Goal: Information Seeking & Learning: Find specific fact

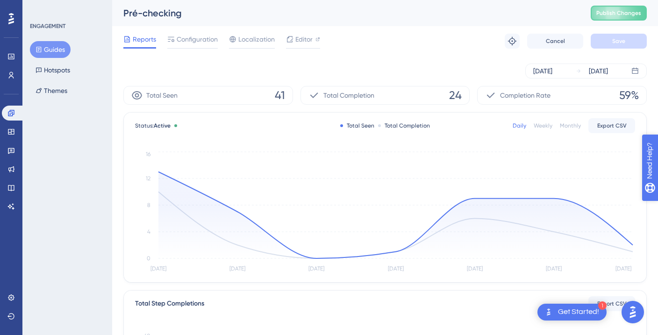
drag, startPoint x: 668, startPoint y: 206, endPoint x: 803, endPoint y: 396, distance: 233.8
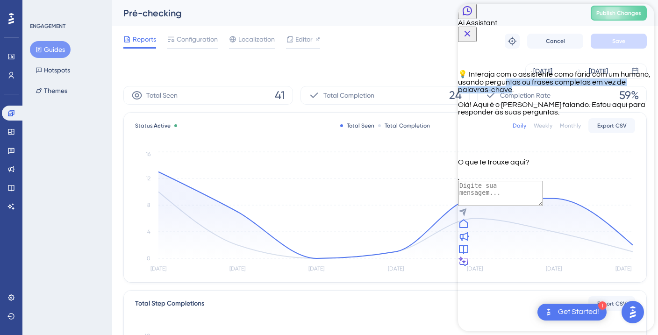
drag, startPoint x: 508, startPoint y: 90, endPoint x: 515, endPoint y: 107, distance: 17.8
click at [515, 93] on span "💡 Interaja com o assistente como faria com um humano, usando perguntas ou frase…" at bounding box center [554, 82] width 192 height 23
click at [567, 116] on p "Olá! Aqui é o [PERSON_NAME] falando. Estou aqui para responder às suas pergunta…" at bounding box center [556, 108] width 196 height 15
click at [586, 166] on div "💡 Interaja com o assistente como faria com um humano, usando perguntas ou frase…" at bounding box center [556, 104] width 196 height 124
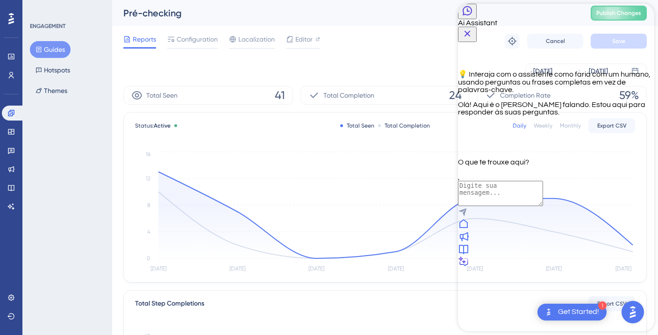
click at [586, 166] on div "💡 Interaja com o assistente como faria com um humano, usando perguntas ou frase…" at bounding box center [556, 104] width 196 height 124
click at [587, 166] on div "💡 Interaja com o assistente como faria com um humano, usando perguntas ou frase…" at bounding box center [556, 104] width 196 height 124
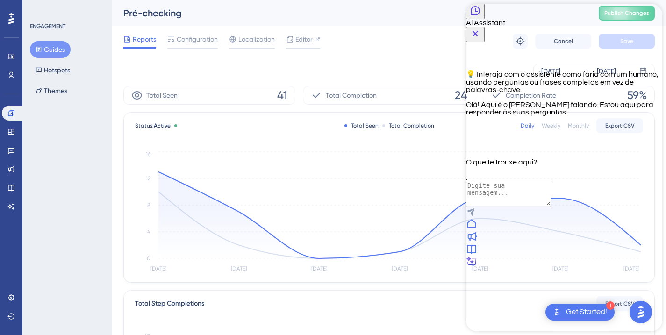
click at [486, 151] on div at bounding box center [564, 137] width 196 height 28
drag, startPoint x: 505, startPoint y: 179, endPoint x: 540, endPoint y: 196, distance: 39.3
click at [530, 166] on p "O que te trouxe aqui?" at bounding box center [564, 161] width 196 height 7
drag, startPoint x: 544, startPoint y: 210, endPoint x: 544, endPoint y: 217, distance: 6.5
click at [544, 166] on div "💡 Interaja com o assistente como faria com um humano, usando perguntas ou frase…" at bounding box center [564, 104] width 196 height 124
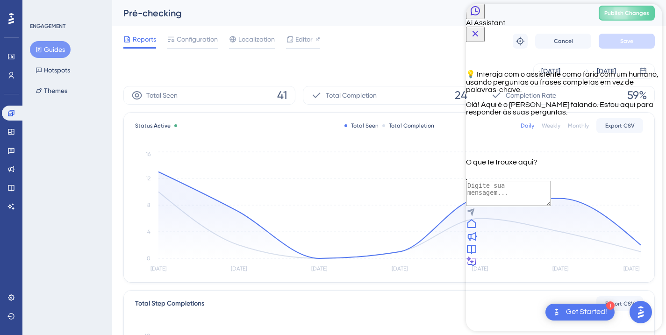
click at [538, 243] on div at bounding box center [564, 237] width 196 height 13
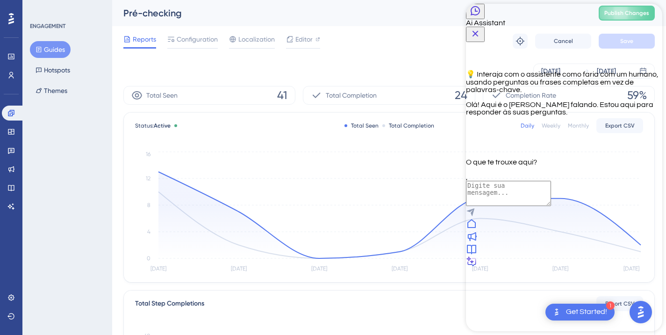
click at [629, 269] on div at bounding box center [564, 262] width 196 height 13
click at [535, 116] on div "Olá! Aqui é o [PERSON_NAME] falando. Estou aqui para responder às suas pergunta…" at bounding box center [564, 108] width 196 height 15
click at [481, 28] on icon "Close Button" at bounding box center [474, 33] width 11 height 11
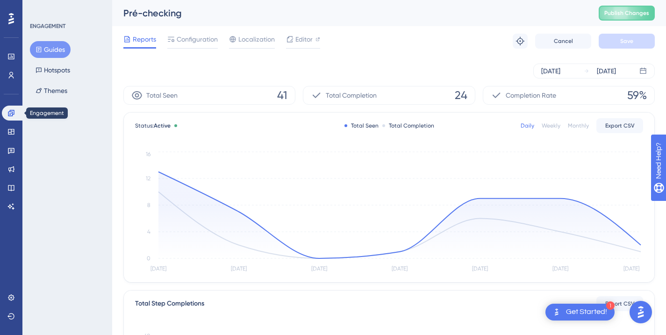
click at [12, 115] on icon at bounding box center [11, 113] width 6 height 6
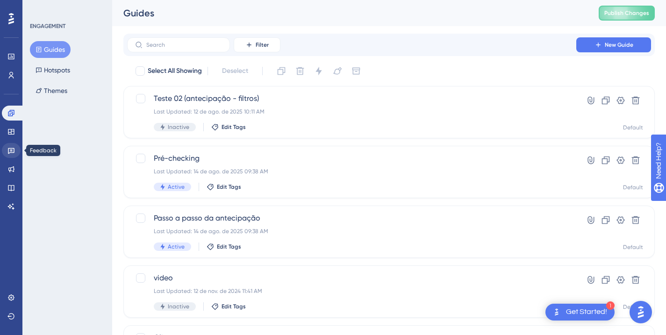
click at [11, 150] on icon at bounding box center [10, 150] width 7 height 7
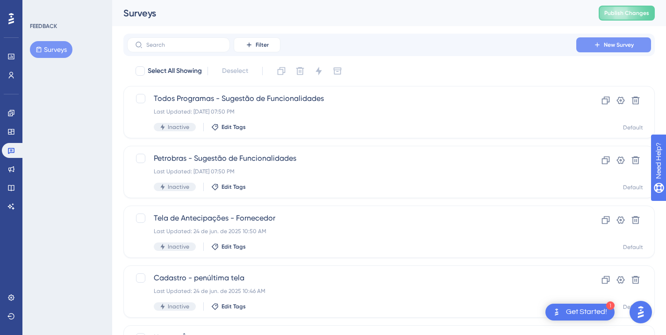
click at [635, 49] on button "New Survey" at bounding box center [613, 44] width 75 height 15
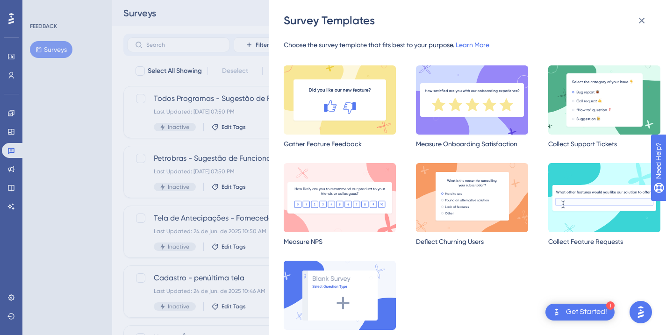
click at [486, 114] on img at bounding box center [472, 99] width 112 height 69
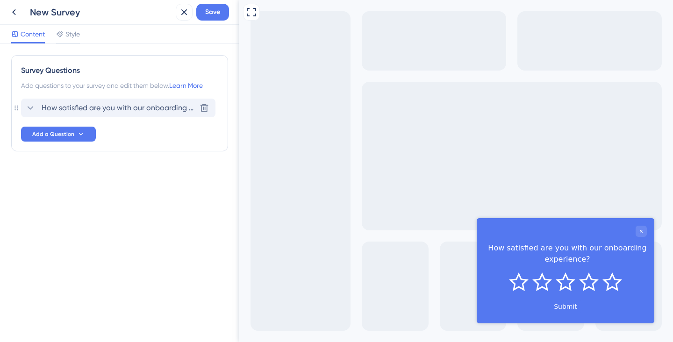
click at [95, 108] on span "How satisfied are you with our onboarding experience?" at bounding box center [119, 107] width 154 height 11
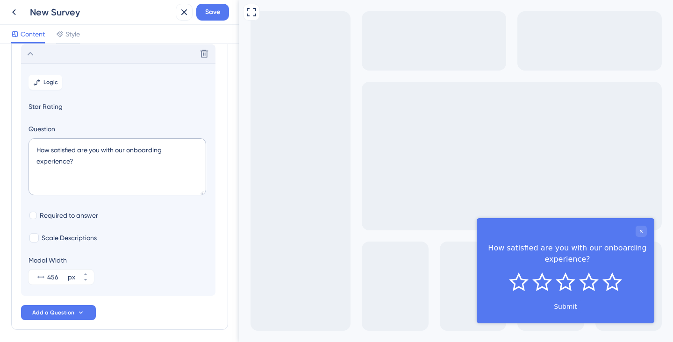
scroll to position [55, 0]
click at [76, 160] on textarea "How satisfied are you with our onboarding experience?" at bounding box center [117, 166] width 178 height 57
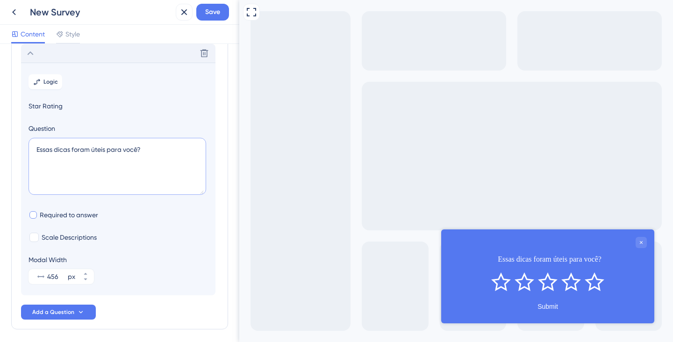
type textarea "Essas dicas foram úteis para você?"
click at [53, 220] on span "Required to answer" at bounding box center [69, 214] width 58 height 11
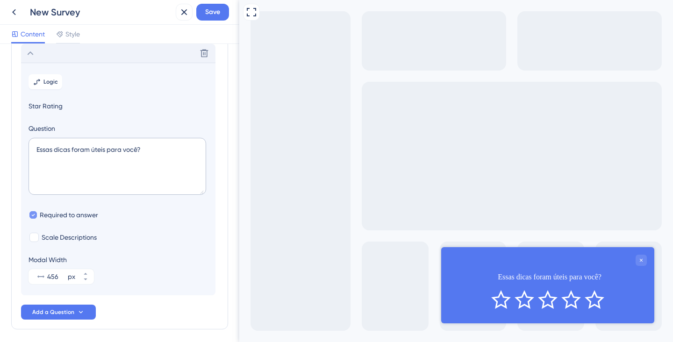
click at [53, 220] on span "Required to answer" at bounding box center [69, 214] width 58 height 11
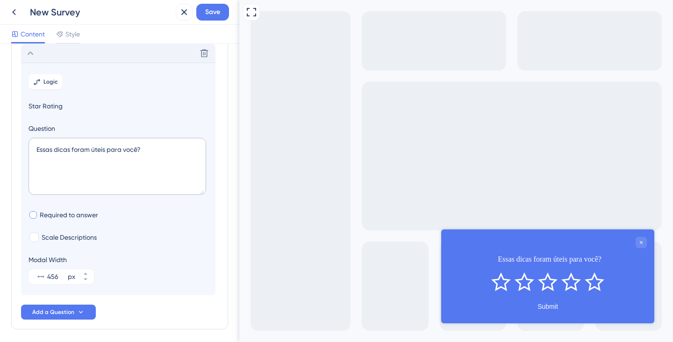
click at [53, 220] on span "Required to answer" at bounding box center [69, 214] width 58 height 11
checkbox input "true"
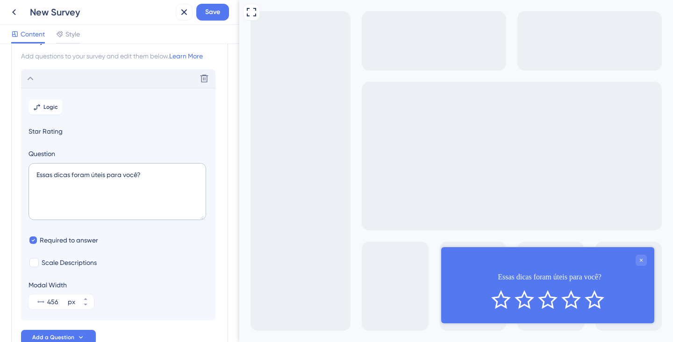
scroll to position [91, 0]
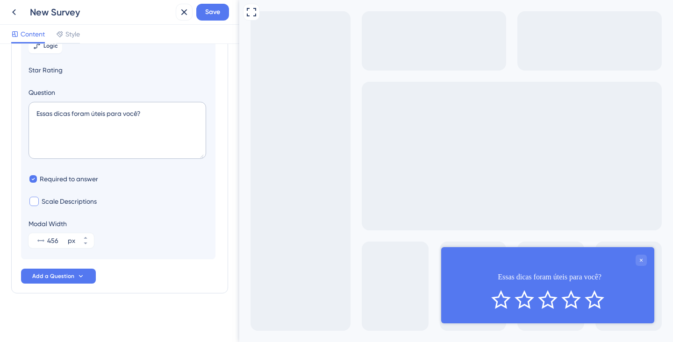
click at [81, 202] on span "Scale Descriptions" at bounding box center [69, 201] width 55 height 11
checkbox input "true"
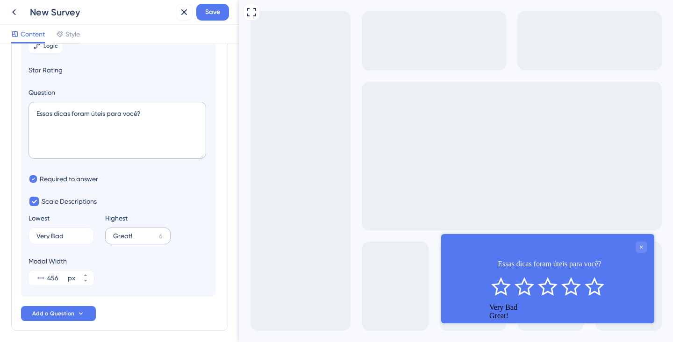
click at [134, 228] on label "Great! 6" at bounding box center [137, 236] width 65 height 17
click at [134, 233] on input "Great!" at bounding box center [134, 236] width 42 height 7
click at [134, 228] on label "Great! 6" at bounding box center [137, 236] width 65 height 17
click at [134, 233] on input "Great!" at bounding box center [134, 236] width 42 height 7
click at [137, 232] on label "Great! 6" at bounding box center [137, 236] width 65 height 17
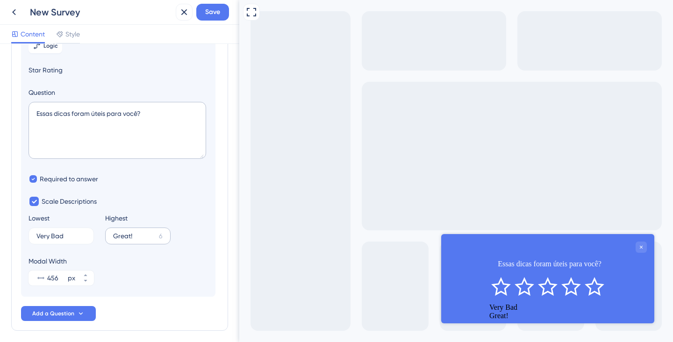
click at [137, 233] on input "Great!" at bounding box center [134, 236] width 42 height 7
click at [137, 232] on label "Great! 6" at bounding box center [137, 236] width 65 height 17
click at [137, 233] on input "Great!" at bounding box center [134, 236] width 42 height 7
click at [132, 234] on input "Great!" at bounding box center [134, 236] width 42 height 7
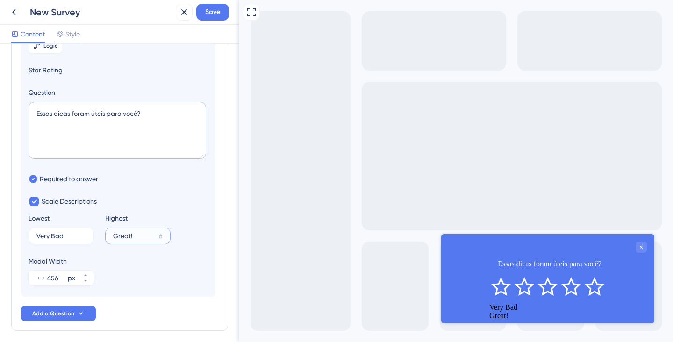
click at [132, 234] on input "Great!" at bounding box center [134, 236] width 42 height 7
type input "Muito úteis"
click at [127, 232] on label "Muito úteis 1" at bounding box center [137, 236] width 65 height 17
click at [127, 233] on input "Muito úteis" at bounding box center [134, 236] width 43 height 7
click at [127, 232] on label "Muito úteis 1" at bounding box center [137, 236] width 65 height 17
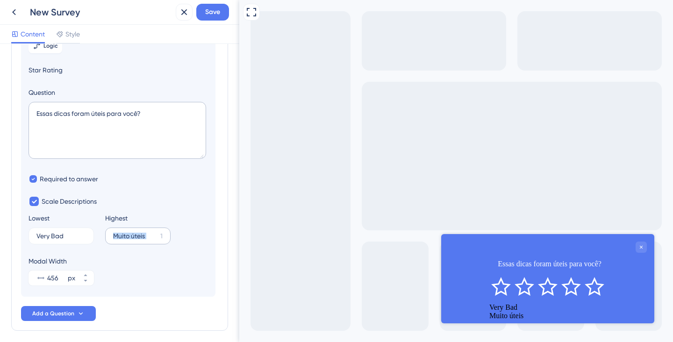
click at [127, 233] on input "Muito úteis" at bounding box center [134, 236] width 43 height 7
click at [127, 232] on label "Muito úteis 1" at bounding box center [137, 236] width 65 height 17
click at [127, 233] on input "Muito úteis" at bounding box center [134, 236] width 43 height 7
click at [128, 239] on input "Muito úteis" at bounding box center [134, 236] width 43 height 7
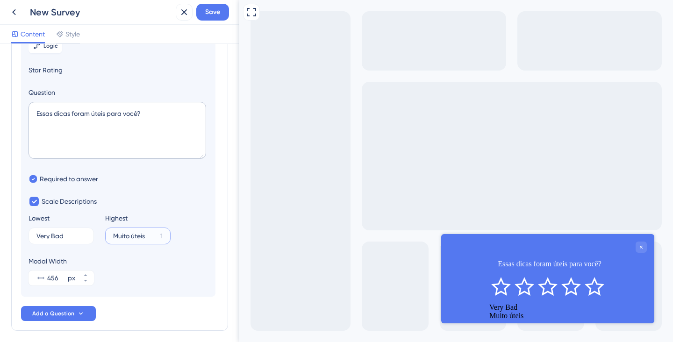
click at [128, 239] on input "Muito úteis" at bounding box center [134, 236] width 43 height 7
click at [92, 110] on textarea "Essas dicas foram úteis para você?" at bounding box center [117, 130] width 178 height 57
drag, startPoint x: 92, startPoint y: 114, endPoint x: 154, endPoint y: 115, distance: 61.7
click at [89, 115] on textarea "Essas dicas foram úteis para você?" at bounding box center [117, 130] width 178 height 57
drag, startPoint x: 90, startPoint y: 114, endPoint x: 158, endPoint y: 116, distance: 68.2
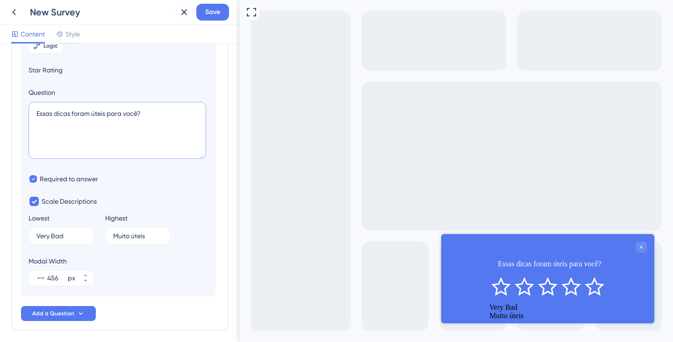
click at [158, 116] on textarea "Essas dicas foram úteis para você?" at bounding box center [117, 130] width 178 height 57
drag, startPoint x: 153, startPoint y: 113, endPoint x: 72, endPoint y: 117, distance: 80.5
drag, startPoint x: 116, startPoint y: 114, endPoint x: 131, endPoint y: 113, distance: 15.0
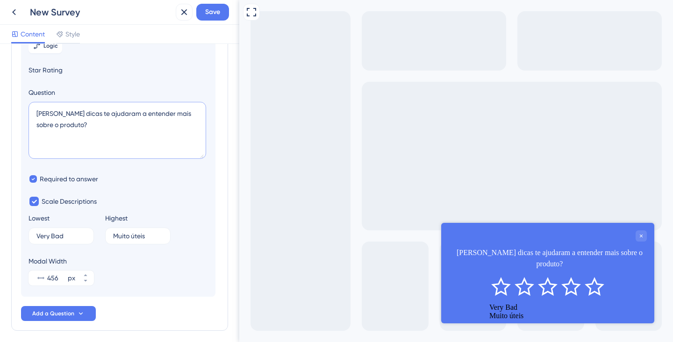
click at [154, 122] on textarea "[PERSON_NAME] dicas te ajudaram a entender mais sobre o produto?" at bounding box center [117, 130] width 178 height 57
type textarea "[PERSON_NAME] dicas te ajudaram a entender mais sobre o produto?"
click at [128, 236] on input "Muito úteis" at bounding box center [134, 236] width 43 height 7
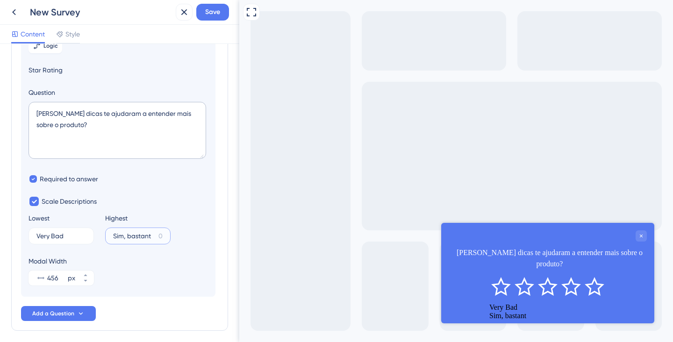
click at [143, 233] on input "Sim, bastant" at bounding box center [134, 236] width 42 height 7
type input "Concordo"
click at [66, 238] on input "Very Bad" at bounding box center [57, 236] width 42 height 7
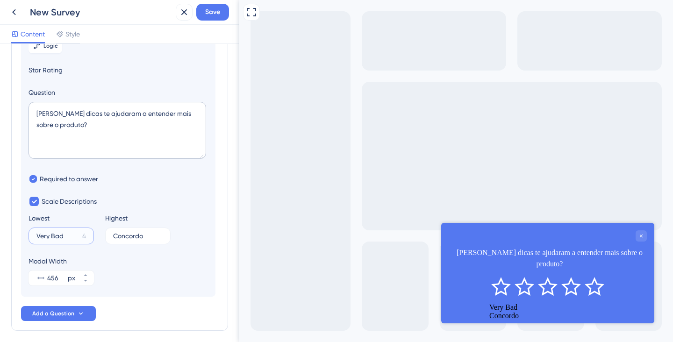
click at [66, 238] on input "Very Bad" at bounding box center [57, 236] width 42 height 7
type input "Discordo"
click at [170, 268] on div "Modal Width 456 px" at bounding box center [117, 271] width 179 height 30
drag, startPoint x: 72, startPoint y: 113, endPoint x: 115, endPoint y: 114, distance: 43.0
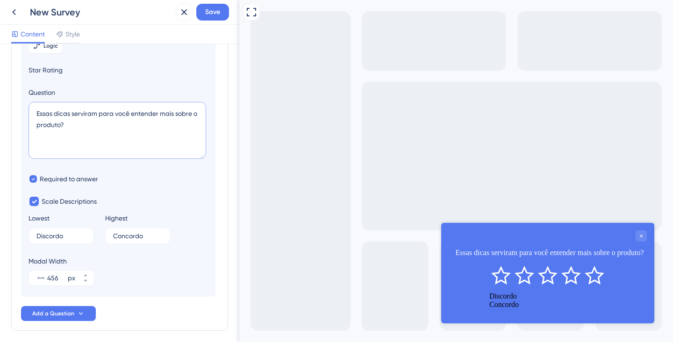
click at [142, 140] on textarea "Essas dicas serviram para você entender mais sobre o produto?" at bounding box center [117, 130] width 178 height 57
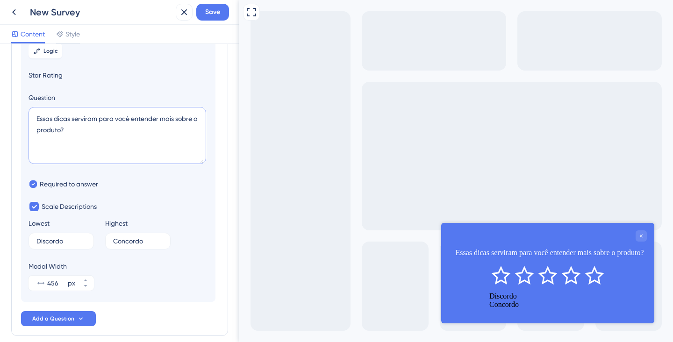
scroll to position [128, 0]
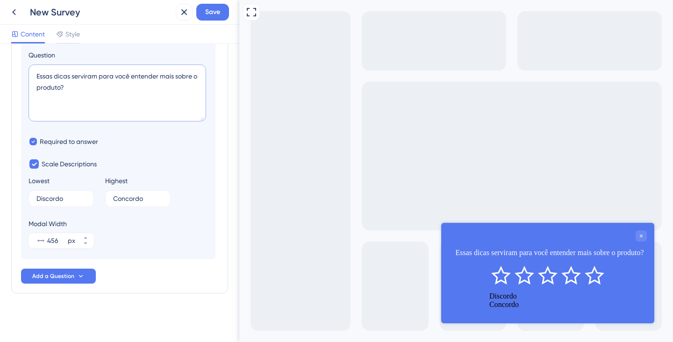
type textarea "Essas dicas serviram para você entender mais sobre o produto?"
click at [44, 8] on div "New Survey" at bounding box center [101, 12] width 142 height 13
click at [204, 12] on button "Save" at bounding box center [212, 12] width 33 height 17
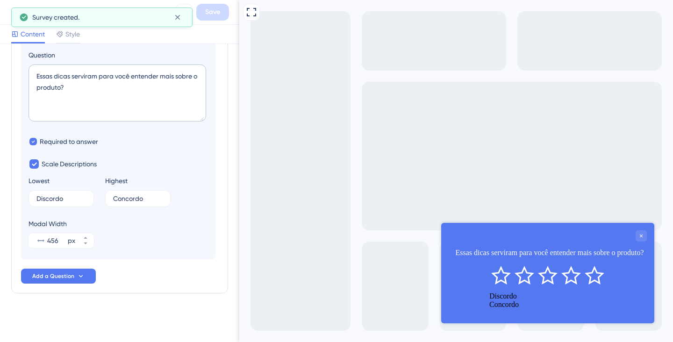
click at [109, 41] on div "Content Style" at bounding box center [119, 34] width 239 height 19
click at [180, 14] on icon at bounding box center [177, 17] width 9 height 9
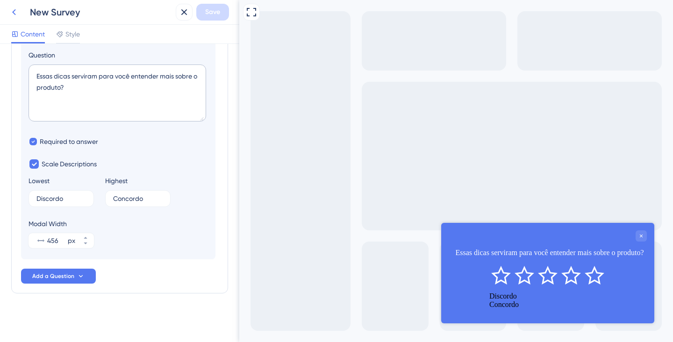
click at [16, 9] on icon at bounding box center [13, 12] width 11 height 11
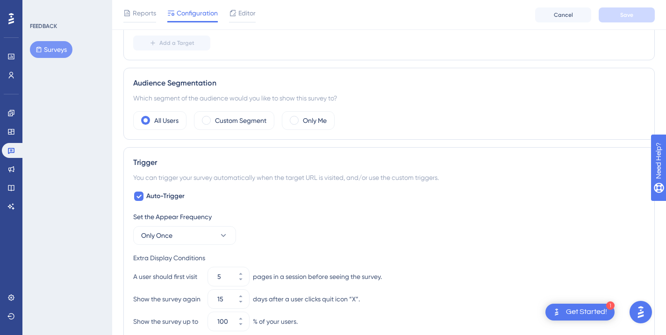
scroll to position [323, 0]
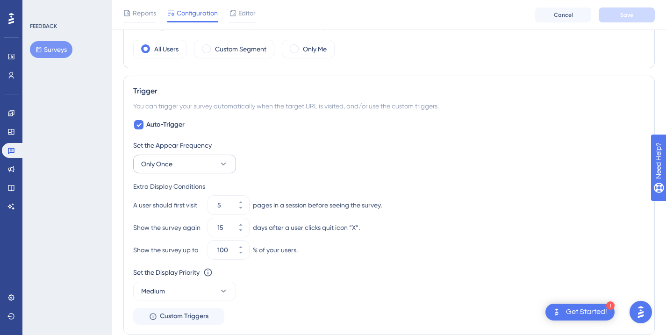
click at [193, 158] on button "Only Once" at bounding box center [184, 164] width 103 height 19
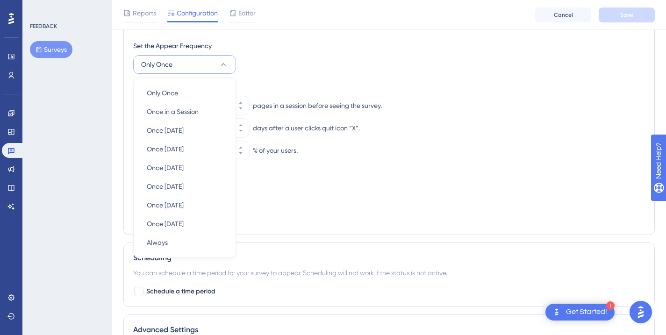
click at [345, 60] on div "Set the Appear Frequency Only Once Only Once Only Once Once in a Session Once i…" at bounding box center [389, 57] width 512 height 34
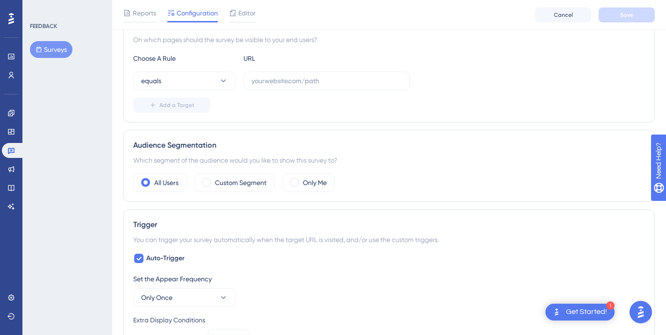
scroll to position [0, 0]
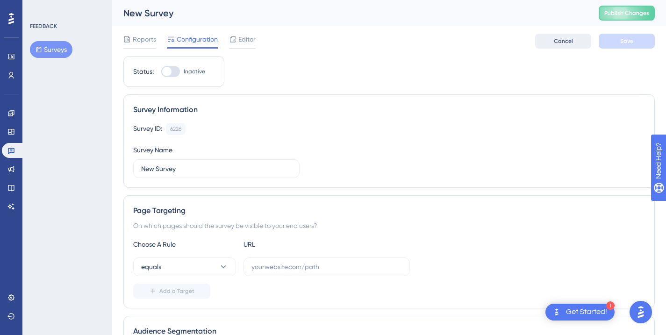
click at [565, 40] on span "Cancel" at bounding box center [563, 40] width 19 height 7
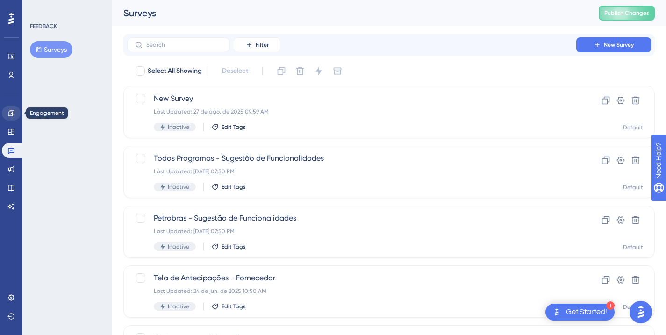
click at [7, 111] on link at bounding box center [11, 113] width 19 height 15
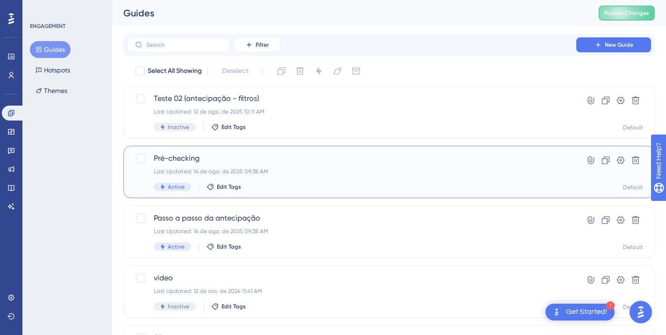
click at [397, 169] on div "Last Updated: 14 de ago. de 2025 09:38 AM" at bounding box center [352, 171] width 396 height 7
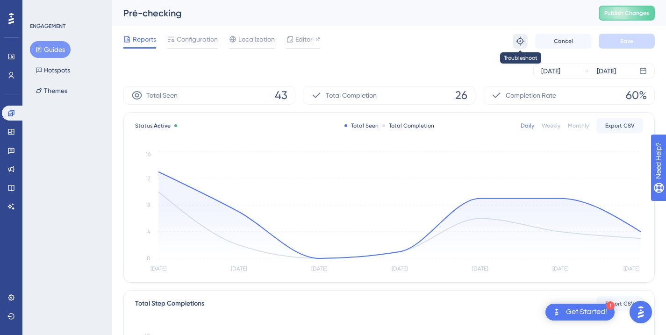
click at [514, 43] on button at bounding box center [519, 41] width 15 height 15
click at [60, 74] on button "Hotspots" at bounding box center [53, 70] width 46 height 17
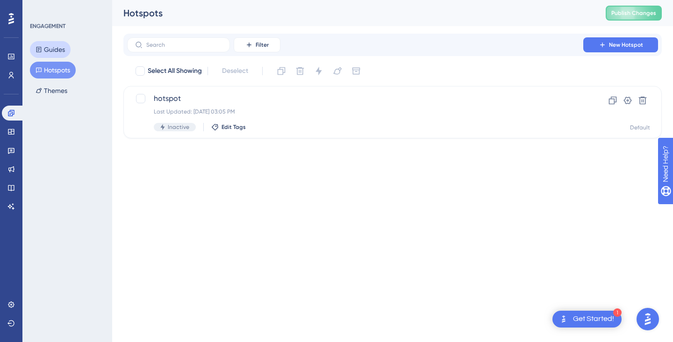
click at [48, 50] on button "Guides" at bounding box center [50, 49] width 41 height 17
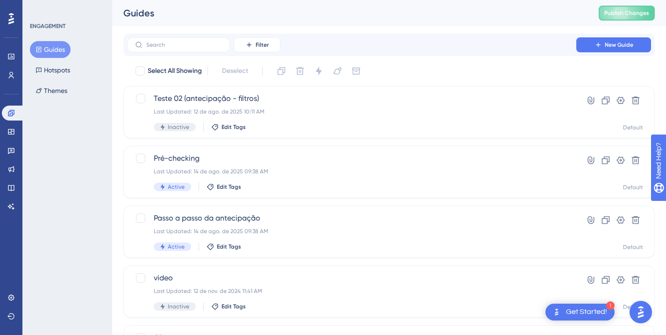
click at [571, 308] on div "Get Started!" at bounding box center [586, 312] width 41 height 10
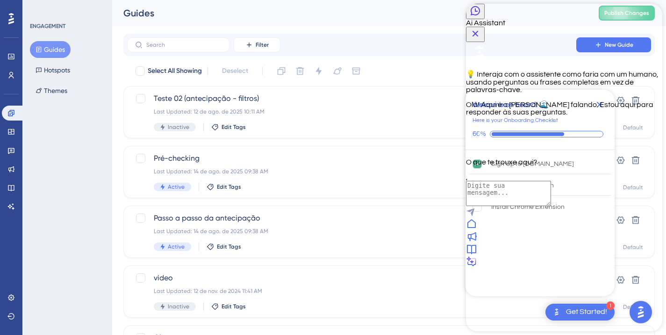
click at [567, 166] on div "💡 Interaja com o assistente como faria com um humano, usando perguntas ou frase…" at bounding box center [564, 104] width 196 height 124
click at [519, 166] on div "O que te trouxe aqui?" at bounding box center [564, 161] width 196 height 7
click at [482, 166] on div "💡 Interaja com o assistente como faria com um humano, usando perguntas ou frase…" at bounding box center [564, 104] width 196 height 124
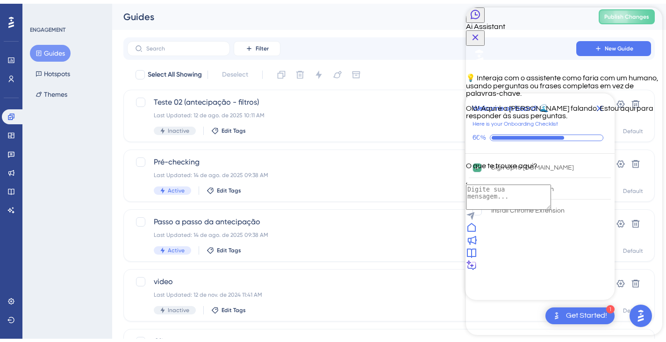
scroll to position [327, 0]
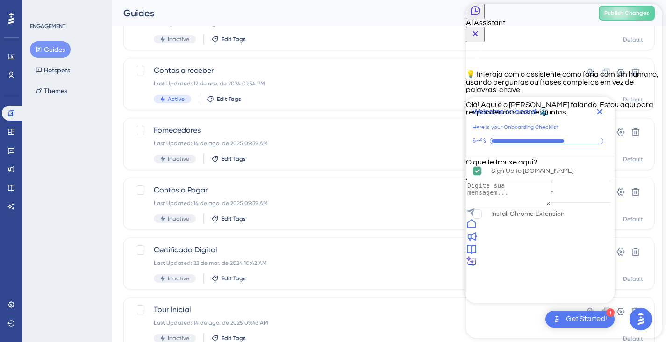
click at [638, 166] on div "💡 Interaja com o assistente como faria com um humano, usando perguntas ou frase…" at bounding box center [564, 104] width 196 height 124
click at [631, 269] on div at bounding box center [564, 262] width 196 height 13
drag, startPoint x: 618, startPoint y: 306, endPoint x: 605, endPoint y: 299, distance: 14.7
click at [617, 166] on div "💡 Interaja com o assistente como faria com um humano, usando perguntas ou frase…" at bounding box center [564, 104] width 196 height 124
click at [604, 166] on div "💡 Interaja com o assistente como faria com um humano, usando perguntas ou frase…" at bounding box center [564, 104] width 196 height 124
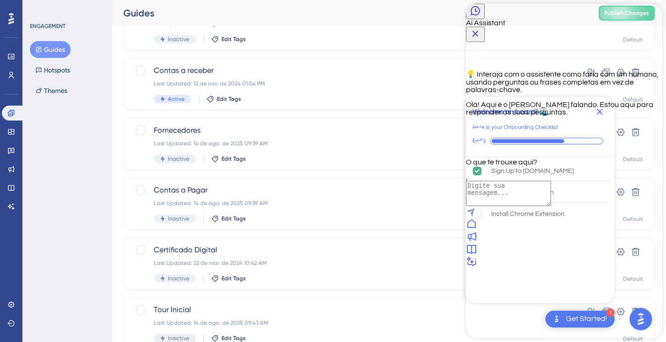
click at [600, 166] on div "💡 Interaja com o assistente como faria com um humano, usando perguntas ou frase…" at bounding box center [564, 104] width 196 height 124
click at [586, 166] on div "💡 Interaja com o assistente como faria com um humano, usando perguntas ou frase…" at bounding box center [564, 104] width 196 height 124
click at [553, 166] on div "💡 Interaja com o assistente como faria com um humano, usando perguntas ou frase…" at bounding box center [564, 104] width 196 height 124
drag, startPoint x: 554, startPoint y: 215, endPoint x: 556, endPoint y: 202, distance: 13.7
click at [557, 166] on div "💡 Interaja com o assistente como faria com um humano, usando perguntas ou frase…" at bounding box center [564, 104] width 196 height 124
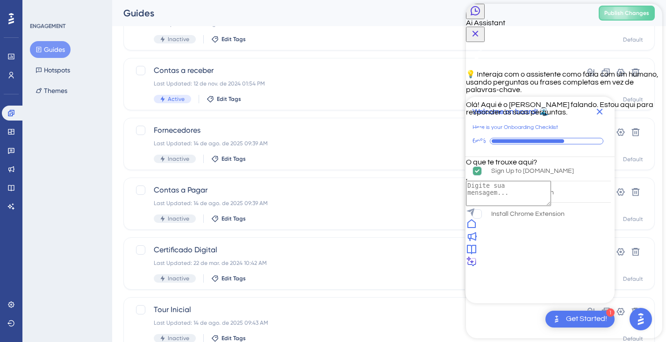
click at [556, 166] on div "Olá! Aqui é o [PERSON_NAME] falando. Estou aqui para responder às suas pergunta…" at bounding box center [564, 133] width 196 height 65
click at [482, 96] on div "💡 Interaja com o assistente como faria com um humano, usando perguntas ou frase…" at bounding box center [564, 104] width 196 height 124
drag, startPoint x: 482, startPoint y: 96, endPoint x: 485, endPoint y: 87, distance: 9.5
click at [484, 93] on span "💡 Interaja com o assistente como faria com um humano, usando perguntas ou frase…" at bounding box center [562, 82] width 192 height 23
drag, startPoint x: 497, startPoint y: 71, endPoint x: 501, endPoint y: 71, distance: 4.8
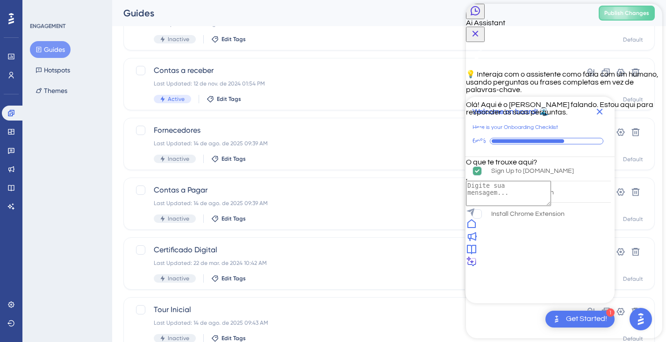
click at [501, 71] on div "💡 Interaja com o assistente como faria com um humano, usando perguntas ou frase…" at bounding box center [564, 104] width 196 height 124
drag, startPoint x: 520, startPoint y: 72, endPoint x: 564, endPoint y: 95, distance: 49.7
click at [534, 80] on div "💡 Interaja com o assistente como faria com um humano, usando perguntas ou frase…" at bounding box center [564, 104] width 196 height 124
click at [573, 93] on span "💡 Interaja com o assistente como faria com um humano, usando perguntas ou frase…" at bounding box center [562, 82] width 192 height 23
click at [487, 24] on div "Ai Assistant" at bounding box center [564, 23] width 196 height 38
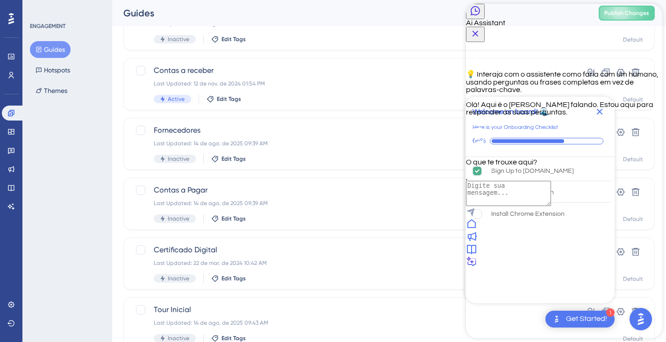
click at [471, 16] on div "Ai Assistant" at bounding box center [564, 23] width 196 height 38
click at [476, 16] on icon "Back Button" at bounding box center [474, 10] width 11 height 11
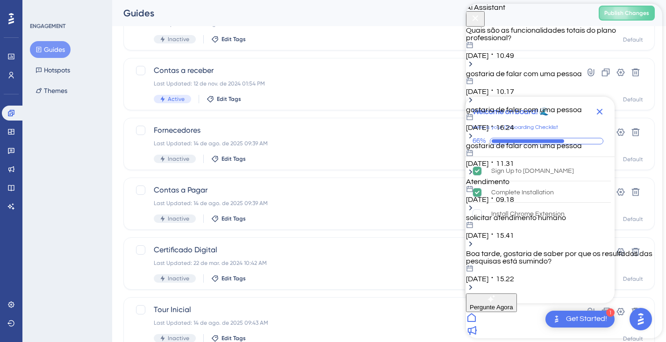
click at [541, 149] on div "gostaria de falar com uma pessoa" at bounding box center [564, 145] width 196 height 7
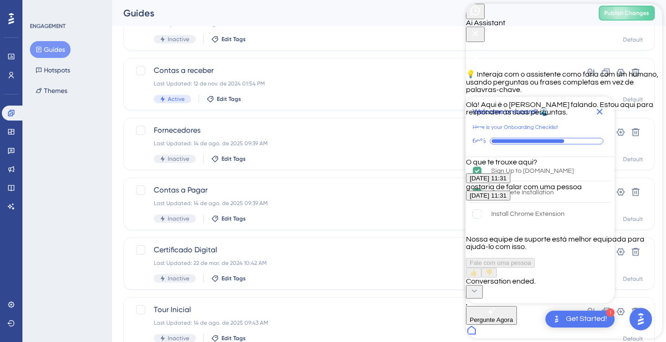
scroll to position [354, 0]
click at [563, 117] on div "💡 Interaja com o assistente como faria com um humano, usando perguntas ou frase…" at bounding box center [564, 163] width 196 height 243
drag, startPoint x: 563, startPoint y: 117, endPoint x: 577, endPoint y: 109, distance: 16.1
click at [564, 120] on div "Ai Assistant 💡 Interaja com o assistente como faria com um humano, usando pergu…" at bounding box center [564, 157] width 196 height 307
click at [481, 28] on icon "Close Button" at bounding box center [474, 33] width 11 height 11
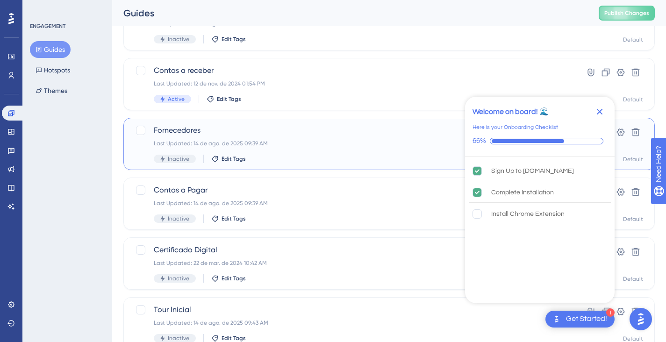
click at [260, 143] on div "Last Updated: 14 de ago. de 2025 09:39 AM" at bounding box center [352, 143] width 396 height 7
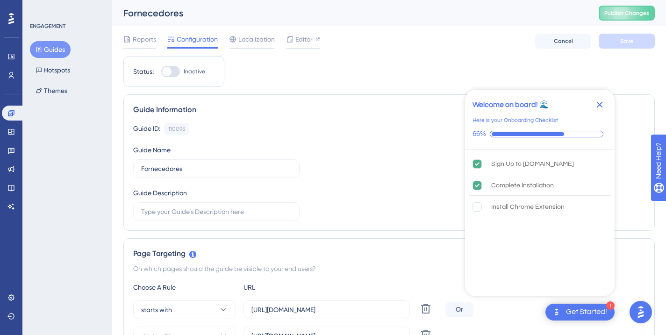
click at [140, 33] on div "Reports Configuration Localization Editor Cancel Save" at bounding box center [388, 41] width 531 height 30
click at [142, 36] on span "Reports" at bounding box center [144, 39] width 23 height 11
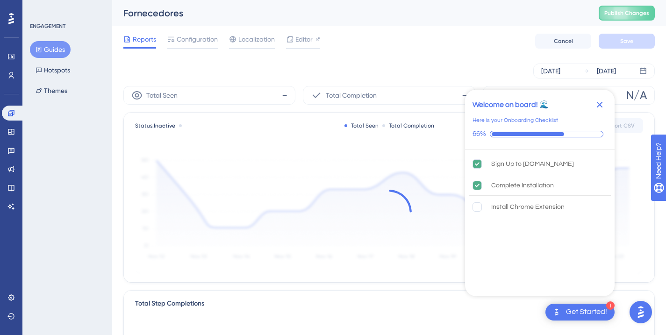
click at [58, 53] on button "Guides" at bounding box center [50, 49] width 41 height 17
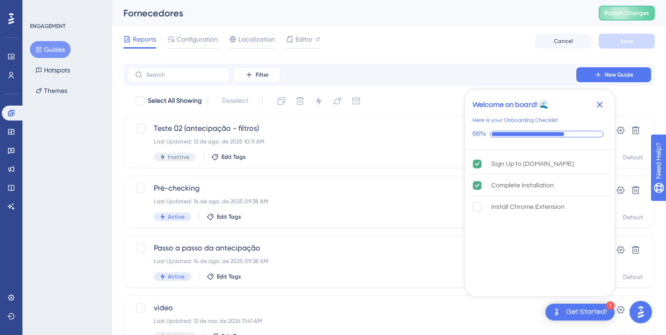
click at [57, 53] on button "Guides" at bounding box center [50, 49] width 41 height 17
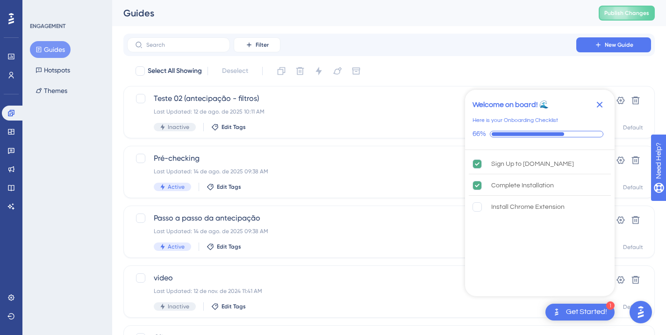
click at [598, 106] on icon "Close Checklist" at bounding box center [600, 105] width 6 height 6
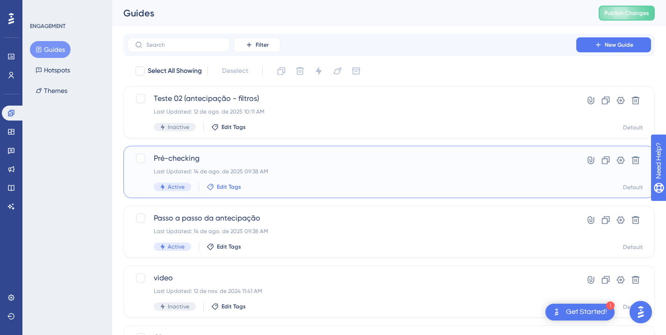
click at [233, 186] on span "Edit Tags" at bounding box center [229, 186] width 24 height 7
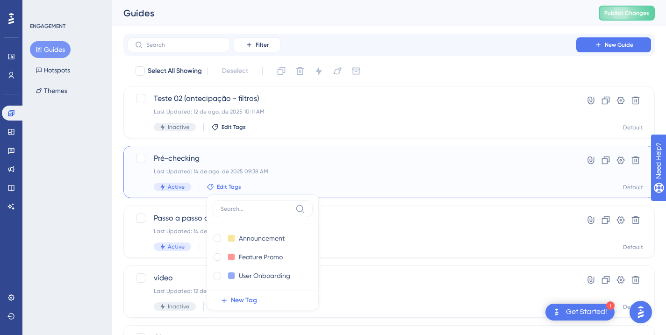
click at [319, 158] on span "Pré-checking" at bounding box center [352, 158] width 396 height 11
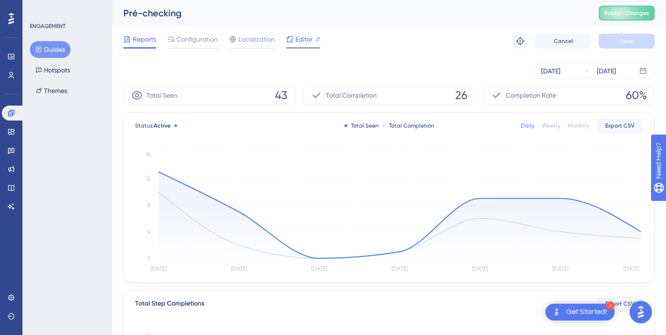
click at [306, 40] on span "Editor" at bounding box center [303, 39] width 17 height 11
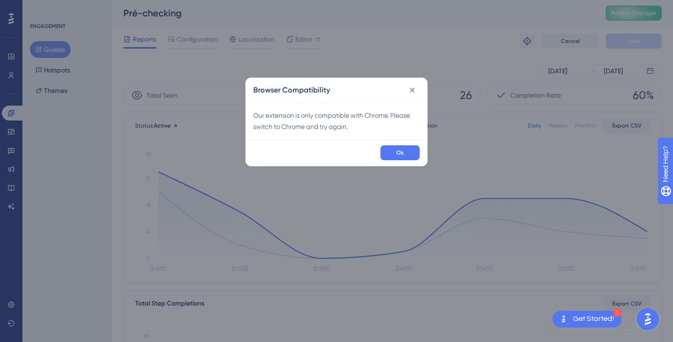
click at [414, 91] on icon at bounding box center [411, 89] width 9 height 9
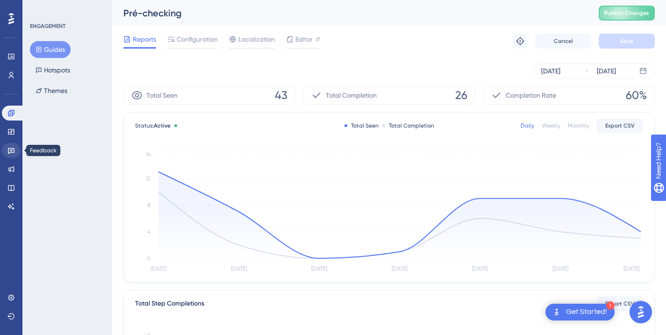
click at [12, 147] on icon at bounding box center [10, 150] width 7 height 7
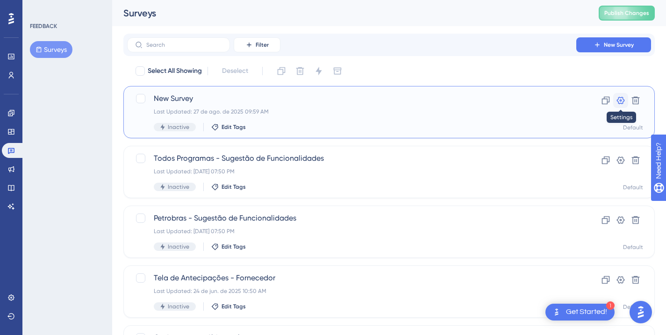
click at [618, 101] on icon at bounding box center [621, 100] width 8 height 7
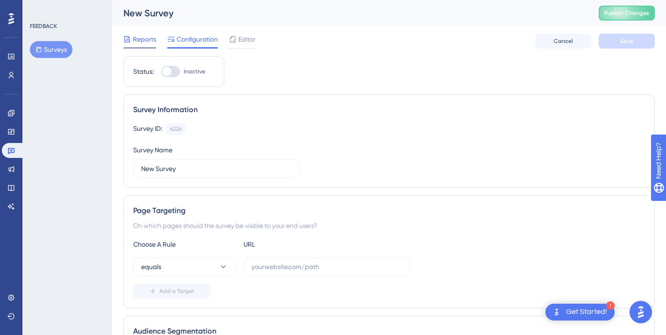
click at [149, 39] on span "Reports" at bounding box center [144, 39] width 23 height 11
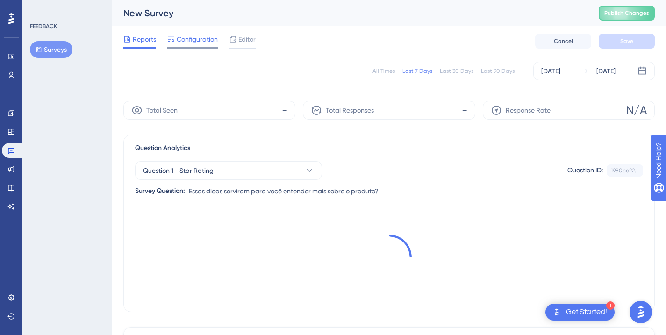
click at [185, 40] on span "Configuration" at bounding box center [197, 39] width 41 height 11
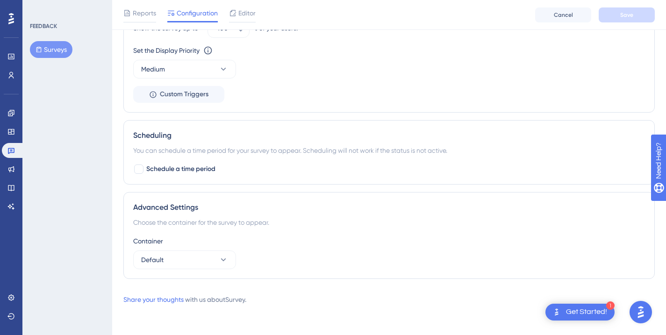
scroll to position [530, 0]
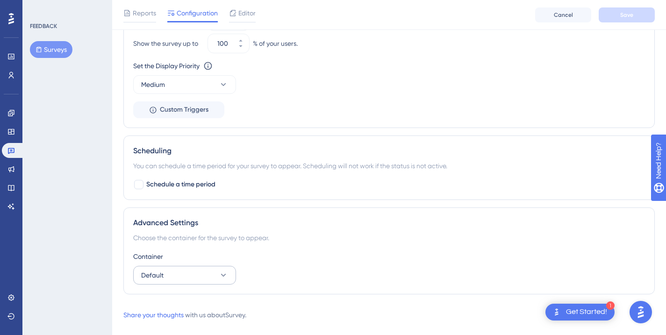
click at [159, 281] on button "Default" at bounding box center [184, 275] width 103 height 19
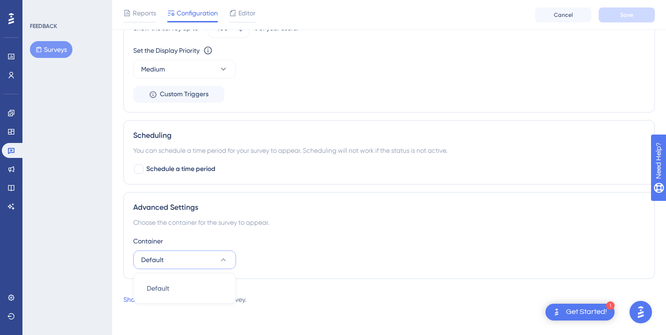
click at [190, 194] on div "Advanced Settings Choose the container for the survey to appear. Container Defa…" at bounding box center [388, 235] width 531 height 87
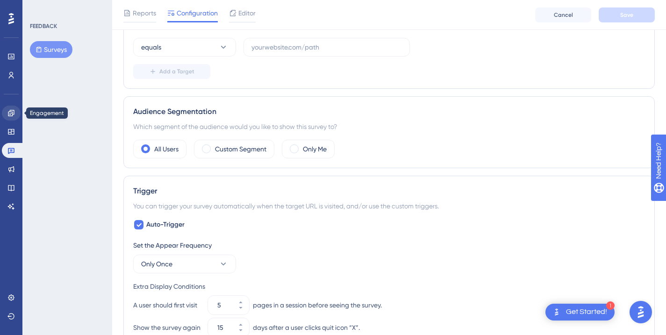
click at [10, 114] on icon at bounding box center [11, 113] width 6 height 6
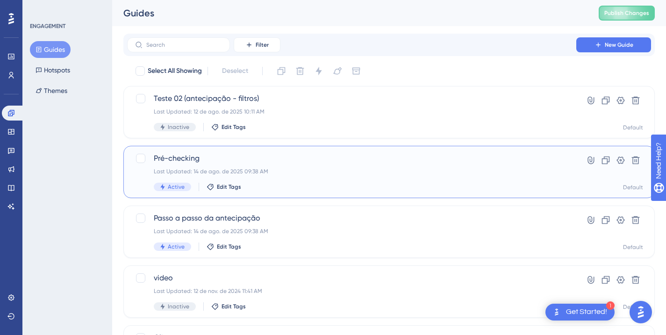
click at [320, 160] on span "Pré-checking" at bounding box center [352, 158] width 396 height 11
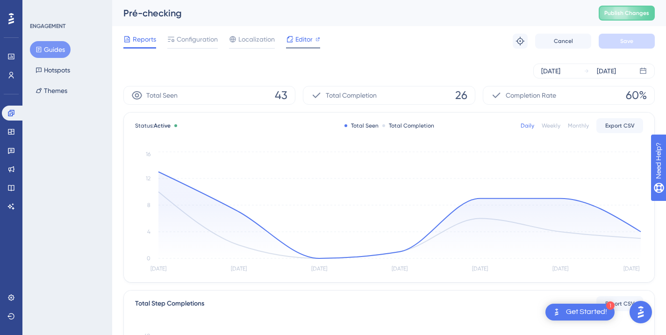
click at [295, 41] on span "Editor" at bounding box center [303, 39] width 17 height 11
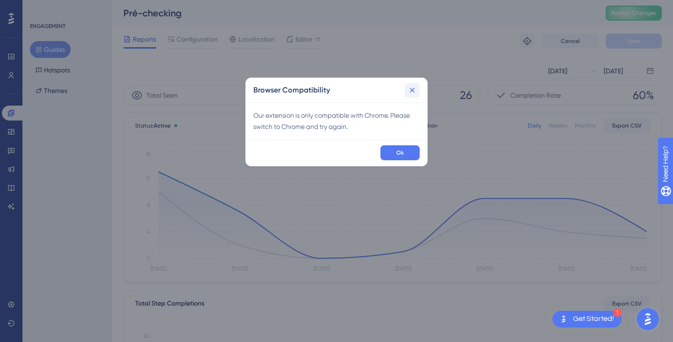
click at [417, 91] on button at bounding box center [412, 90] width 15 height 15
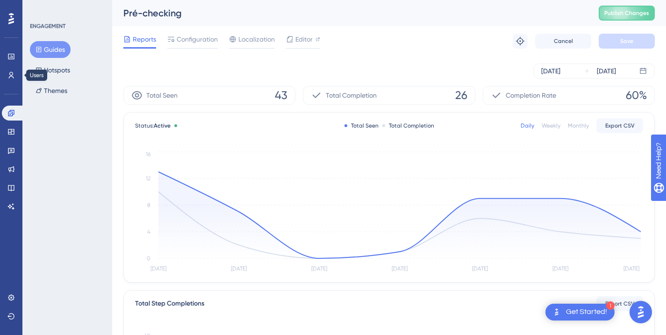
click at [43, 51] on button "Guides" at bounding box center [50, 49] width 41 height 17
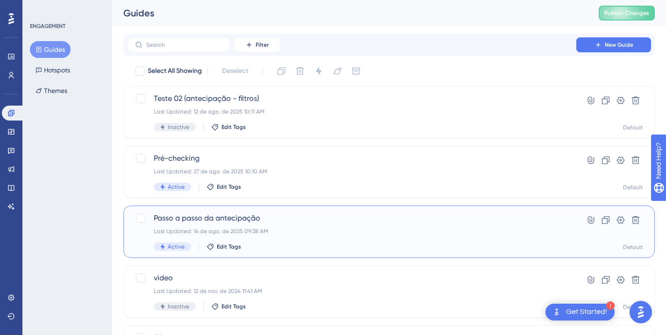
click at [289, 225] on div "Passo a passo da antecipação Last Updated: [DATE] 09:38 AM Active Edit Tags" at bounding box center [352, 232] width 396 height 38
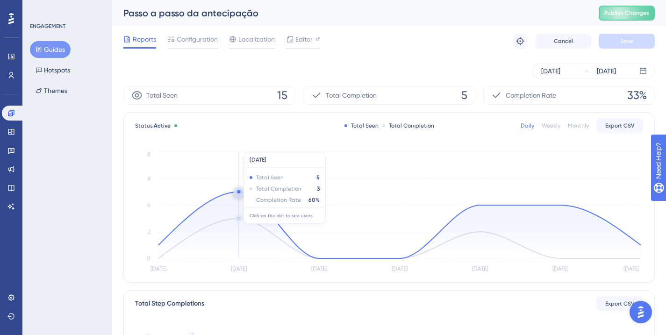
click at [242, 192] on circle at bounding box center [238, 191] width 7 height 7
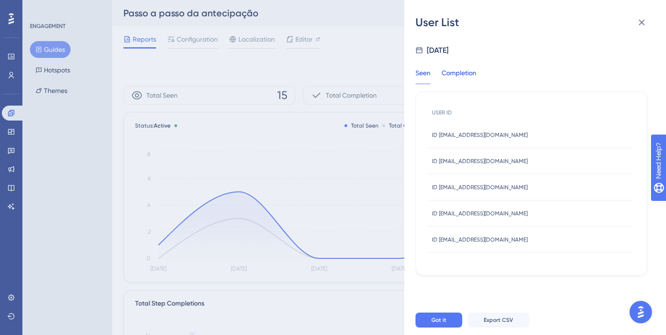
click at [452, 69] on div "Completion" at bounding box center [458, 75] width 35 height 17
click at [345, 71] on div "User List [DATE] Seen Completion USER ID ID [EMAIL_ADDRESS][DOMAIN_NAME] ID [EM…" at bounding box center [333, 167] width 666 height 335
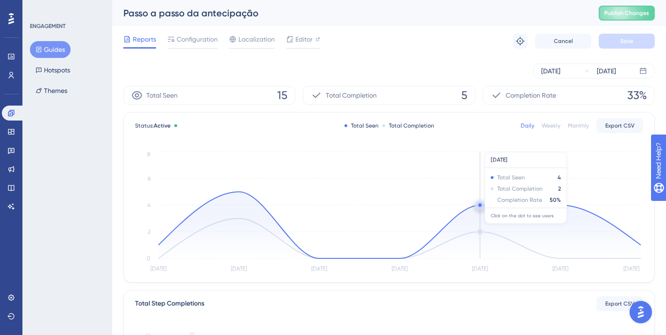
click at [481, 206] on circle at bounding box center [479, 204] width 3 height 3
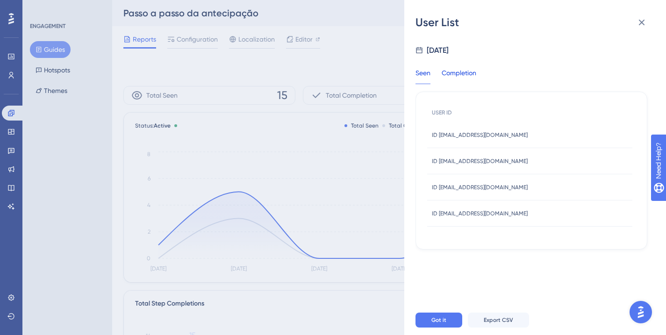
click at [460, 73] on div "Completion" at bounding box center [458, 75] width 35 height 17
click at [383, 66] on div "User List [DATE] Seen Completion USER ID ID [EMAIL_ADDRESS][DOMAIN_NAME] ID [EM…" at bounding box center [333, 167] width 666 height 335
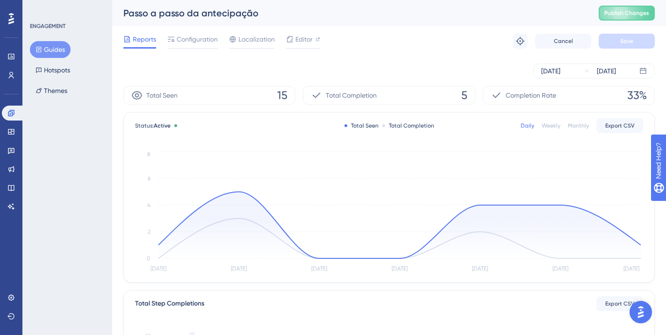
click at [573, 60] on div "[DATE] [DATE]" at bounding box center [388, 71] width 531 height 30
click at [576, 65] on div "[DATE] [DATE]" at bounding box center [593, 71] width 121 height 15
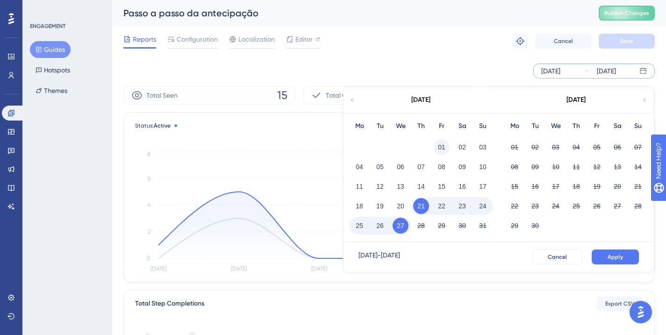
click at [444, 142] on button "01" at bounding box center [442, 147] width 16 height 16
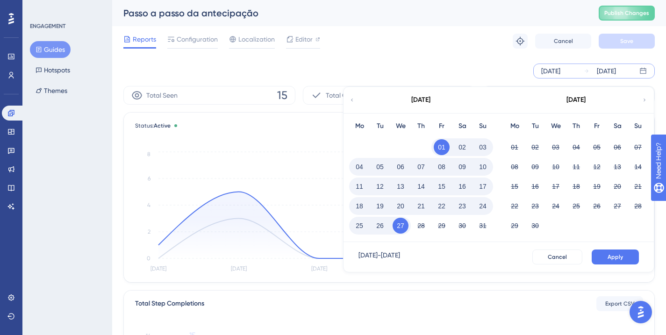
click at [626, 249] on div "[DATE] - [DATE] Cancel Apply" at bounding box center [498, 257] width 310 height 30
click at [626, 255] on button "Apply" at bounding box center [614, 256] width 47 height 15
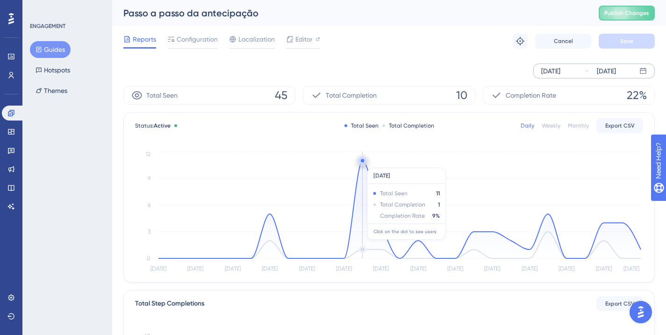
click at [367, 163] on icon "[DATE] [DATE] [DATE] [DATE] [DATE] Aug [DATE] Aug [DATE] Aug [DATE] Aug [DATE] …" at bounding box center [389, 211] width 508 height 125
click at [364, 162] on circle at bounding box center [362, 160] width 7 height 7
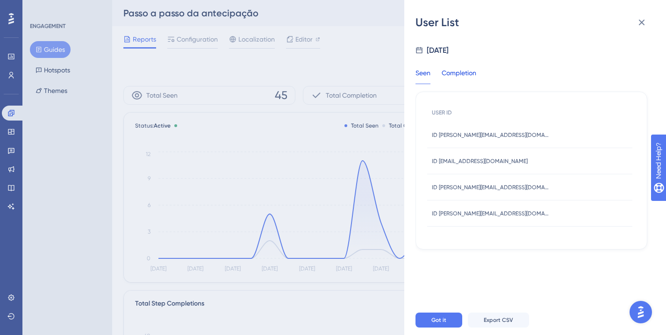
click at [466, 73] on div "Completion" at bounding box center [458, 75] width 35 height 17
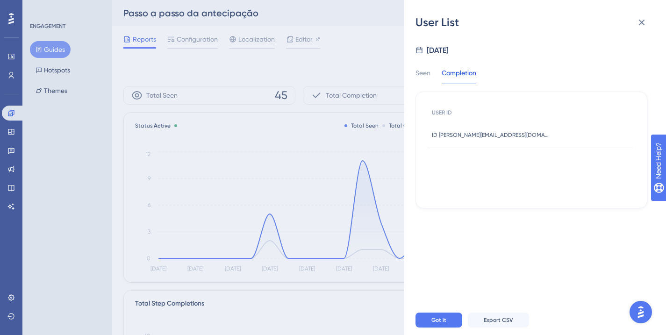
click at [378, 149] on div "User List [DATE] Seen Completion USER ID ID [EMAIL_ADDRESS][DOMAIN_NAME] ID [DO…" at bounding box center [333, 167] width 666 height 335
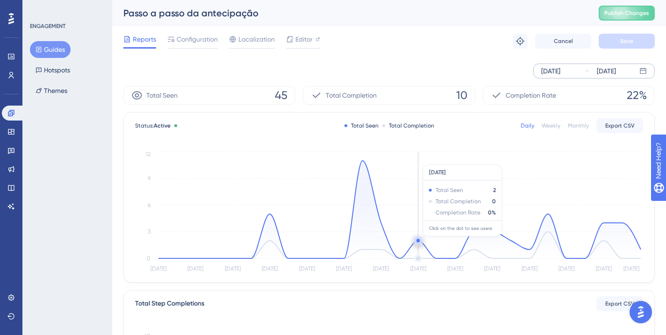
click at [417, 241] on circle at bounding box center [417, 240] width 3 height 3
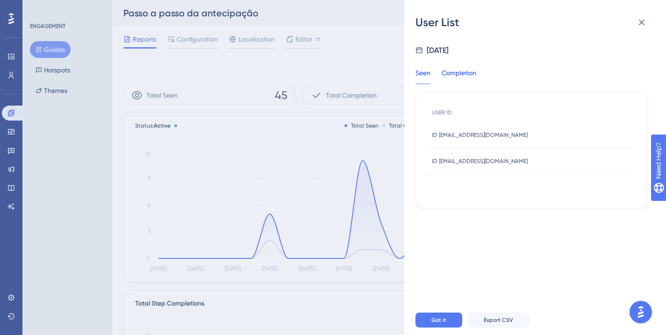
click at [463, 71] on div "Completion" at bounding box center [458, 75] width 35 height 17
drag, startPoint x: 520, startPoint y: 140, endPoint x: 440, endPoint y: 133, distance: 81.2
click at [437, 133] on div "ID [EMAIL_ADDRESS][DOMAIN_NAME] ID [EMAIL_ADDRESS][DOMAIN_NAME]" at bounding box center [529, 135] width 205 height 26
click at [514, 135] on div "ID [EMAIL_ADDRESS][DOMAIN_NAME] ID [EMAIL_ADDRESS][DOMAIN_NAME]" at bounding box center [529, 135] width 205 height 26
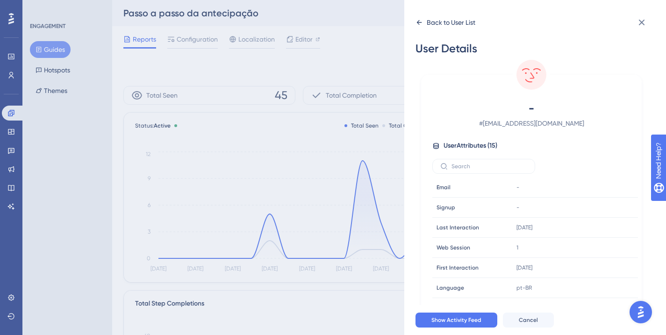
click at [470, 25] on div "Back to User List" at bounding box center [451, 22] width 49 height 11
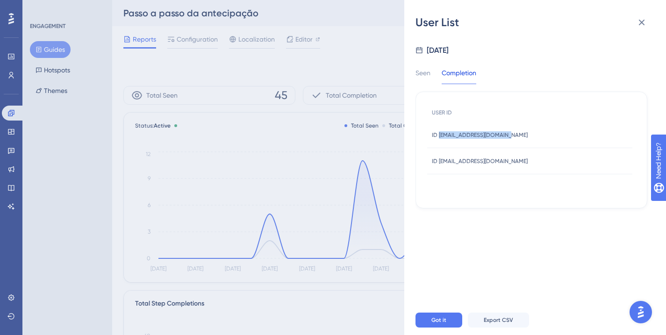
drag, startPoint x: 510, startPoint y: 133, endPoint x: 439, endPoint y: 136, distance: 71.1
click at [439, 136] on div "ID [EMAIL_ADDRESS][DOMAIN_NAME] ID [EMAIL_ADDRESS][DOMAIN_NAME]" at bounding box center [529, 135] width 205 height 26
copy span "[EMAIL_ADDRESS][DOMAIN_NAME]"
click at [484, 131] on span "ID [EMAIL_ADDRESS][DOMAIN_NAME]" at bounding box center [480, 134] width 96 height 7
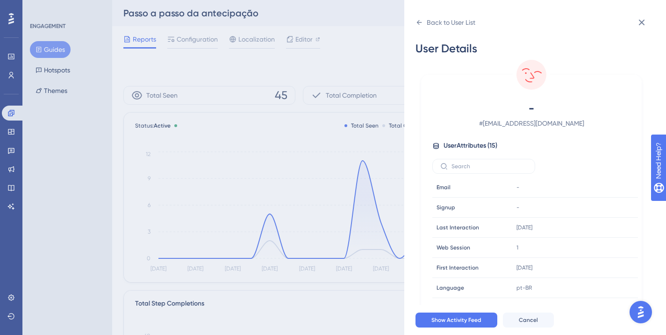
click at [495, 136] on div "- # [EMAIL_ADDRESS][DOMAIN_NAME] User Attributes ( 15 ) Email Email - Signup Si…" at bounding box center [531, 208] width 213 height 214
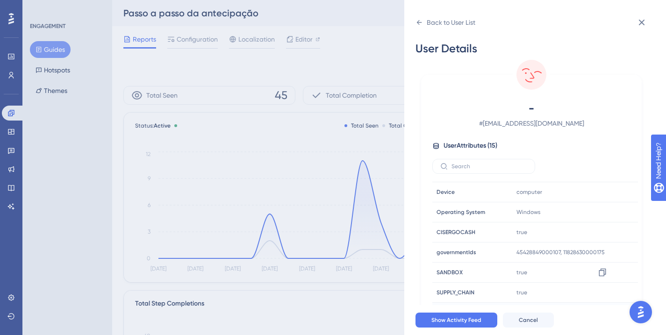
scroll to position [164, 0]
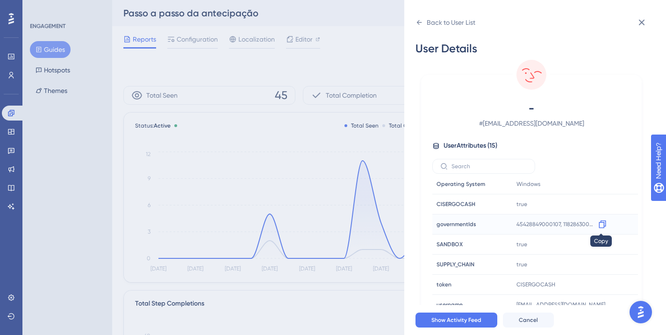
click at [597, 224] on icon at bounding box center [601, 224] width 9 height 9
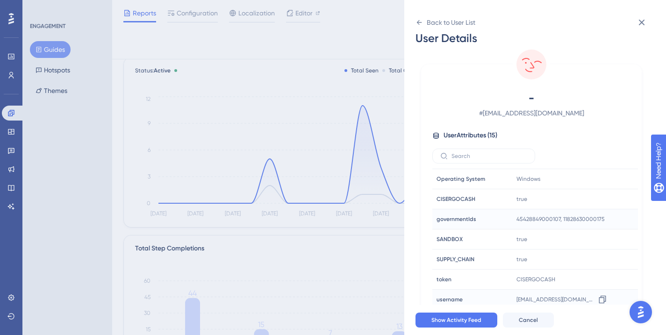
scroll to position [131, 0]
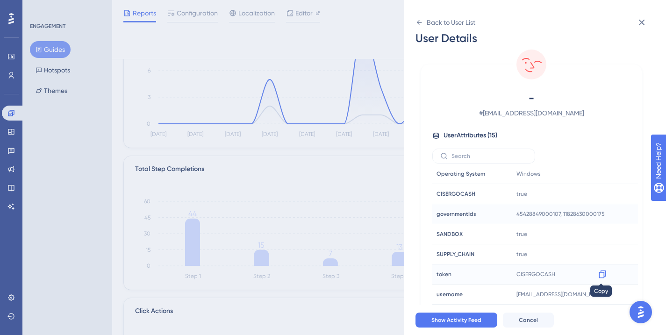
click at [599, 273] on icon at bounding box center [601, 274] width 9 height 9
click at [597, 294] on icon at bounding box center [601, 294] width 9 height 9
click at [639, 26] on icon at bounding box center [641, 22] width 11 height 11
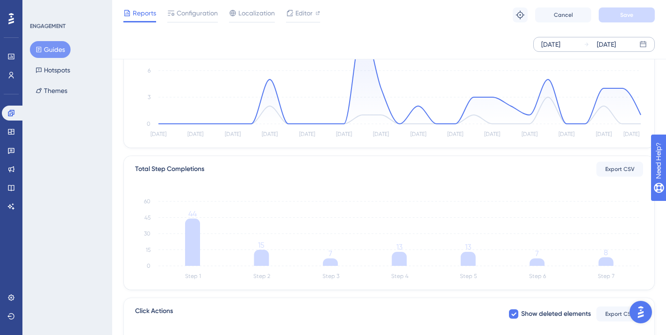
scroll to position [50, 0]
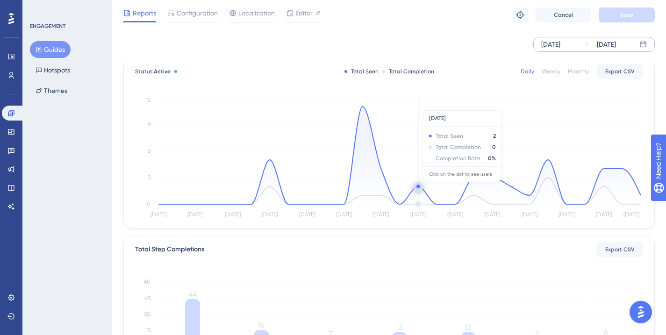
click at [420, 187] on circle at bounding box center [417, 186] width 3 height 3
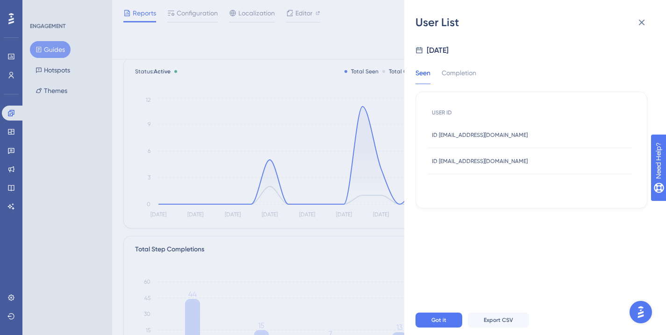
drag, startPoint x: 543, startPoint y: 155, endPoint x: 514, endPoint y: 165, distance: 30.7
click at [508, 165] on div "ID [EMAIL_ADDRESS][DOMAIN_NAME] ID [EMAIL_ADDRESS][DOMAIN_NAME]" at bounding box center [529, 161] width 205 height 26
click at [546, 161] on div "ID [EMAIL_ADDRESS][DOMAIN_NAME] ID [EMAIL_ADDRESS][DOMAIN_NAME]" at bounding box center [529, 161] width 205 height 26
drag, startPoint x: 549, startPoint y: 160, endPoint x: 439, endPoint y: 163, distance: 110.3
click at [439, 163] on div "ID [EMAIL_ADDRESS][DOMAIN_NAME] ID [EMAIL_ADDRESS][DOMAIN_NAME]" at bounding box center [529, 161] width 205 height 26
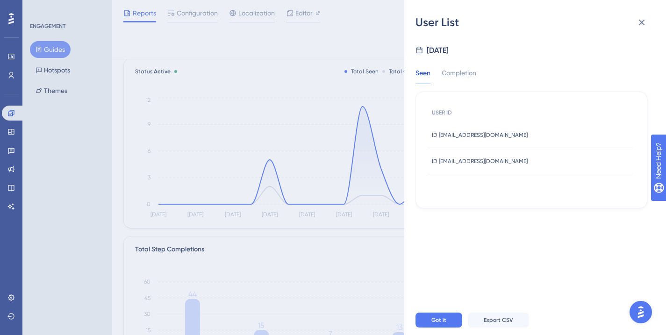
copy span "[EMAIL_ADDRESS][DOMAIN_NAME]"
click at [640, 27] on icon at bounding box center [641, 22] width 11 height 11
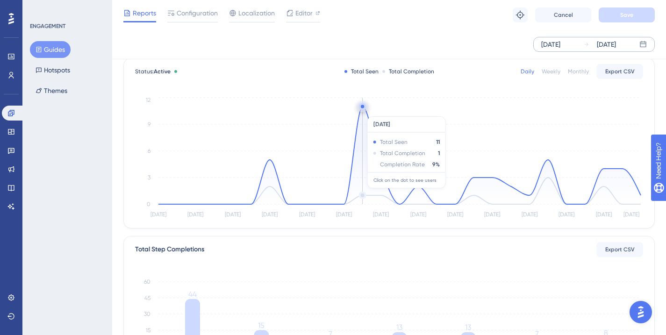
click at [365, 112] on icon "[DATE] [DATE] [DATE] [DATE] [DATE] Aug [DATE] Aug [DATE] Aug [DATE] Aug [DATE] …" at bounding box center [389, 157] width 508 height 125
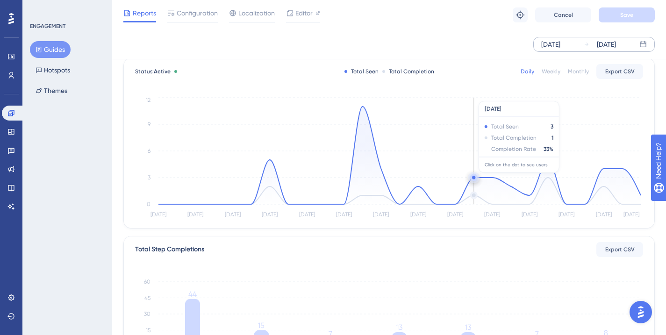
click at [474, 178] on circle at bounding box center [473, 177] width 3 height 3
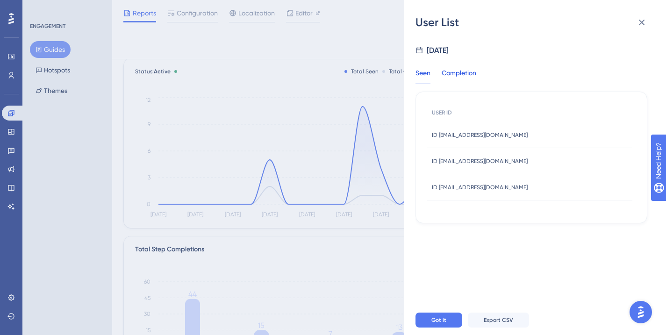
click at [457, 79] on div "Completion" at bounding box center [458, 75] width 35 height 17
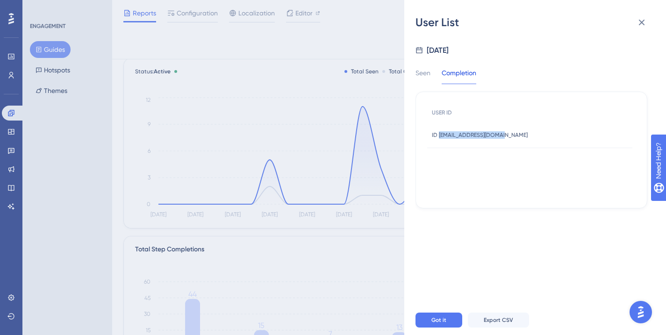
drag, startPoint x: 503, startPoint y: 135, endPoint x: 438, endPoint y: 135, distance: 64.9
click at [438, 135] on div "ID [EMAIL_ADDRESS][DOMAIN_NAME] ID [EMAIL_ADDRESS][DOMAIN_NAME]" at bounding box center [529, 135] width 205 height 26
copy span "[EMAIL_ADDRESS][DOMAIN_NAME]"
click at [642, 21] on icon at bounding box center [642, 23] width 6 height 6
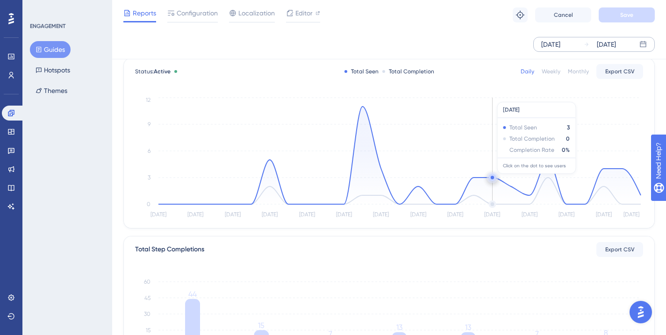
click at [495, 178] on circle at bounding box center [491, 177] width 7 height 7
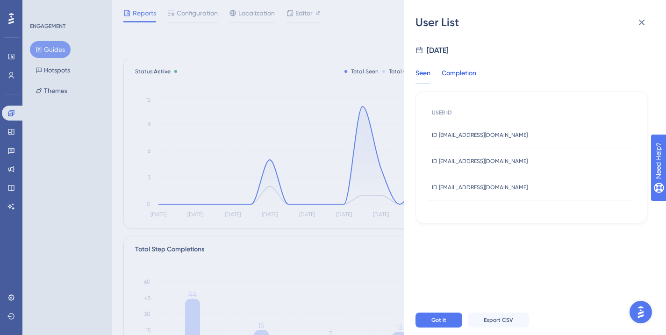
click at [451, 71] on div "Completion" at bounding box center [458, 75] width 35 height 17
drag, startPoint x: 504, startPoint y: 186, endPoint x: 439, endPoint y: 189, distance: 65.0
click at [439, 189] on div "ID [EMAIL_ADDRESS][DOMAIN_NAME] ID [EMAIL_ADDRESS][DOMAIN_NAME]" at bounding box center [529, 187] width 205 height 26
copy span "[EMAIL_ADDRESS][DOMAIN_NAME]"
drag, startPoint x: 551, startPoint y: 161, endPoint x: 438, endPoint y: 163, distance: 112.6
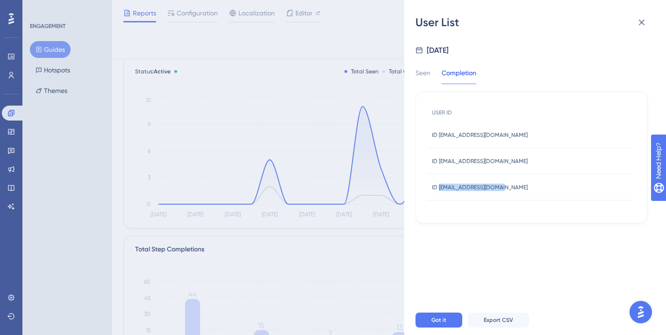
click at [438, 163] on div "ID [EMAIL_ADDRESS][DOMAIN_NAME] ID [DOMAIN_NAME][EMAIL_ADDRESS][DOMAIN_NAME]" at bounding box center [529, 161] width 205 height 26
copy span "[EMAIL_ADDRESS][DOMAIN_NAME]"
drag, startPoint x: 533, startPoint y: 138, endPoint x: 438, endPoint y: 134, distance: 94.5
click at [438, 134] on div "ID [EMAIL_ADDRESS][DOMAIN_NAME] ID [EMAIL_ADDRESS][DOMAIN_NAME]" at bounding box center [529, 135] width 205 height 26
copy span "[EMAIL_ADDRESS][DOMAIN_NAME]"
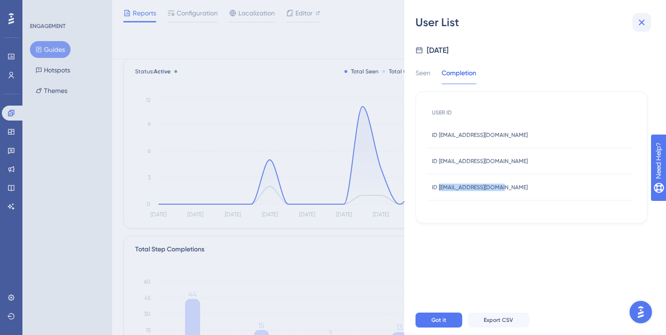
click at [641, 20] on icon at bounding box center [641, 22] width 11 height 11
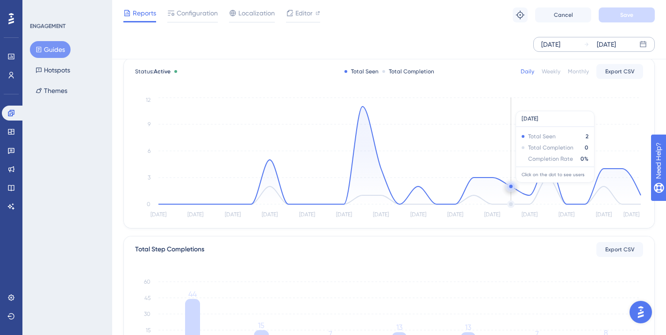
click at [509, 187] on circle at bounding box center [511, 187] width 4 height 4
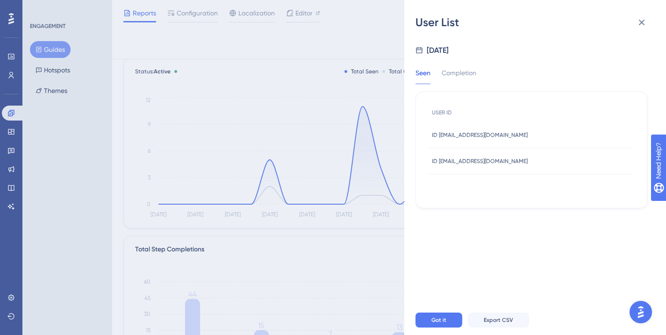
click at [467, 67] on div "Seen Completion USER ID ID [EMAIL_ADDRESS][DOMAIN_NAME] ID [DOMAIN_NAME][EMAIL_…" at bounding box center [531, 132] width 232 height 152
click at [467, 88] on div "Seen Completion USER ID ID [EMAIL_ADDRESS][DOMAIN_NAME] ID [DOMAIN_NAME][EMAIL_…" at bounding box center [531, 137] width 232 height 141
click at [460, 79] on div "Completion" at bounding box center [458, 75] width 35 height 17
drag, startPoint x: 517, startPoint y: 162, endPoint x: 439, endPoint y: 161, distance: 78.0
click at [439, 161] on div "ID [PERSON_NAME][EMAIL_ADDRESS][DOMAIN_NAME] ID [EMAIL_ADDRESS][DOMAIN_NAME]" at bounding box center [529, 161] width 205 height 26
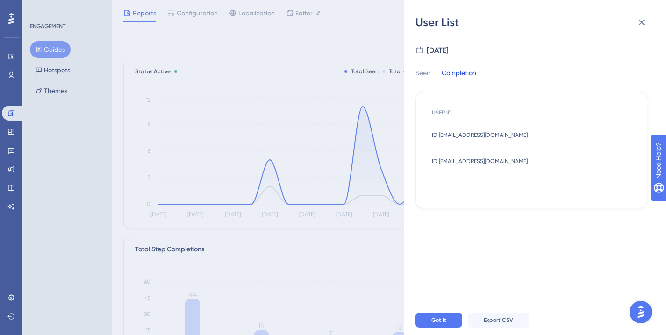
copy span "[PERSON_NAME][EMAIL_ADDRESS][DOMAIN_NAME]"
click at [639, 18] on icon at bounding box center [641, 22] width 11 height 11
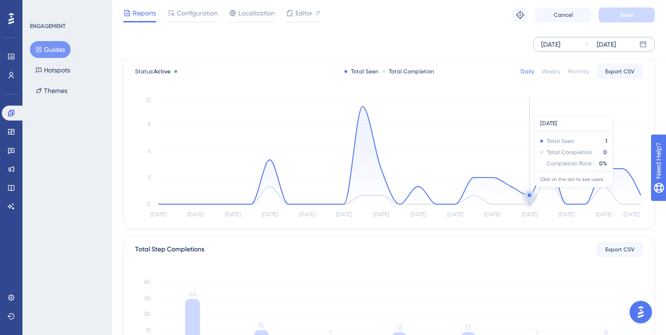
click at [527, 192] on circle at bounding box center [529, 195] width 7 height 7
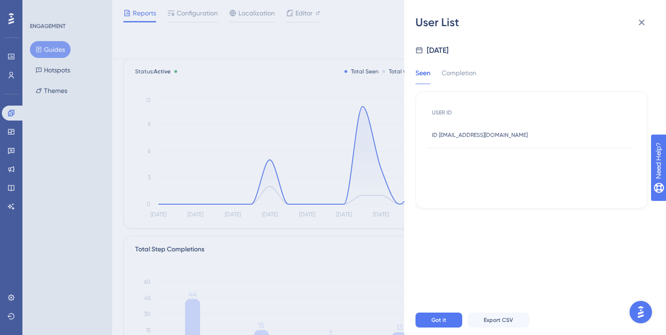
click at [366, 84] on div "User List [DATE] Seen Completion USER ID ID [EMAIL_ADDRESS][DOMAIN_NAME] ID [EM…" at bounding box center [333, 167] width 666 height 335
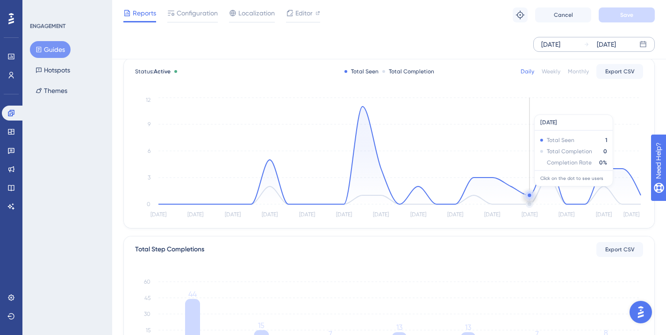
click at [527, 192] on circle at bounding box center [529, 195] width 7 height 7
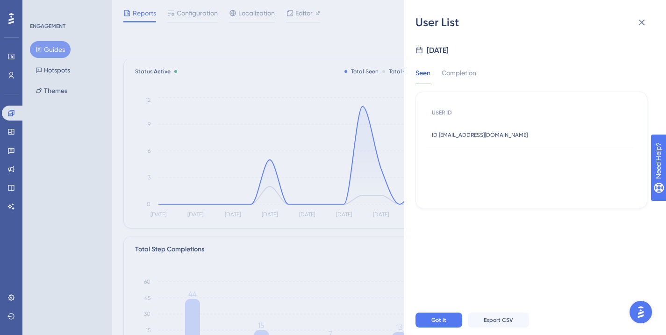
click at [300, 125] on div "User List [DATE] Seen Completion USER ID ID [EMAIL_ADDRESS][DOMAIN_NAME] ID [EM…" at bounding box center [333, 167] width 666 height 335
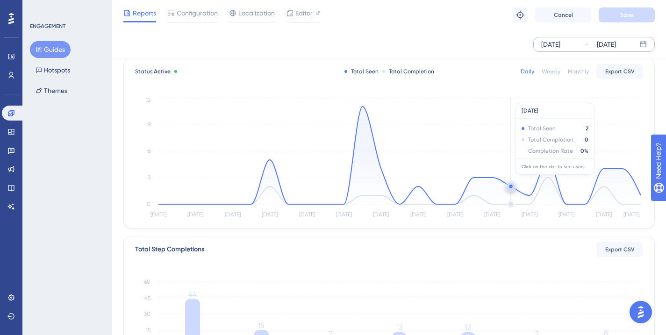
click at [509, 180] on icon "[DATE] [DATE] [DATE] [DATE] [DATE] Aug [DATE] Aug [DATE] Aug [DATE] Aug [DATE] …" at bounding box center [389, 157] width 508 height 125
click at [509, 186] on circle at bounding box center [510, 186] width 7 height 7
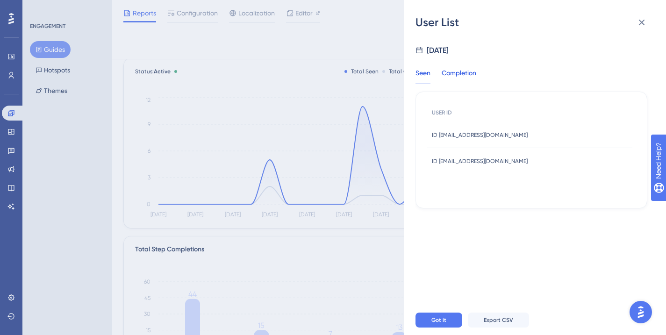
click at [453, 76] on div "Completion" at bounding box center [458, 75] width 35 height 17
drag, startPoint x: 555, startPoint y: 134, endPoint x: 437, endPoint y: 138, distance: 117.3
click at [437, 137] on div "ID [EMAIL_ADDRESS][DOMAIN_NAME] ID [DOMAIN_NAME][EMAIL_ADDRESS][DOMAIN_NAME]" at bounding box center [529, 135] width 205 height 26
copy span "[EMAIL_ADDRESS][DOMAIN_NAME]"
click at [636, 28] on icon at bounding box center [641, 22] width 11 height 11
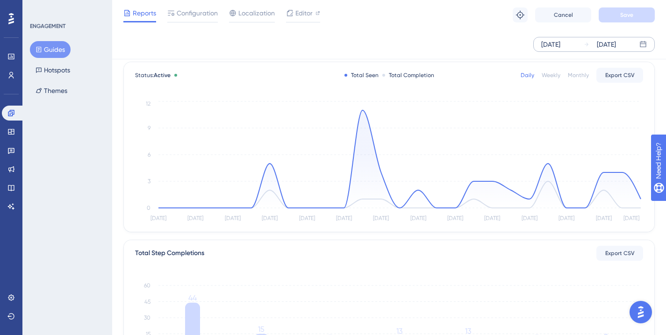
scroll to position [50, 2]
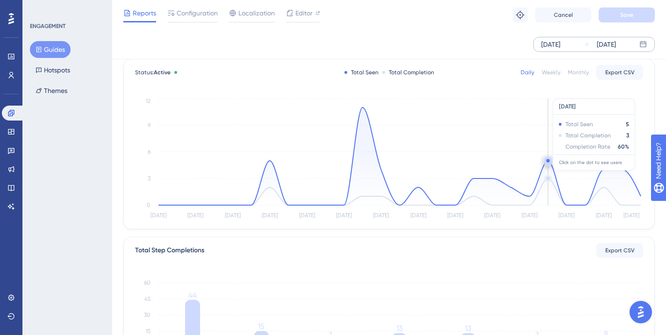
click at [545, 163] on circle at bounding box center [547, 160] width 7 height 7
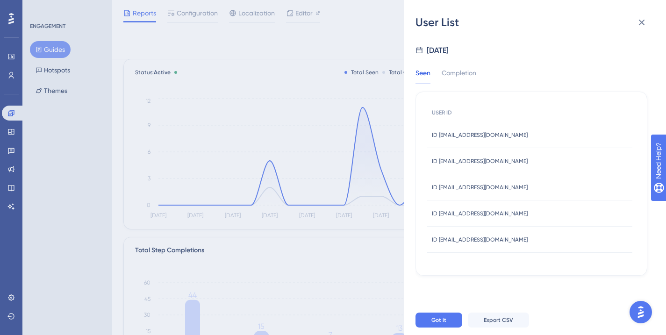
click at [351, 85] on div "User List [DATE] Seen Completion USER ID ID [EMAIL_ADDRESS][DOMAIN_NAME] ID [EM…" at bounding box center [333, 167] width 666 height 335
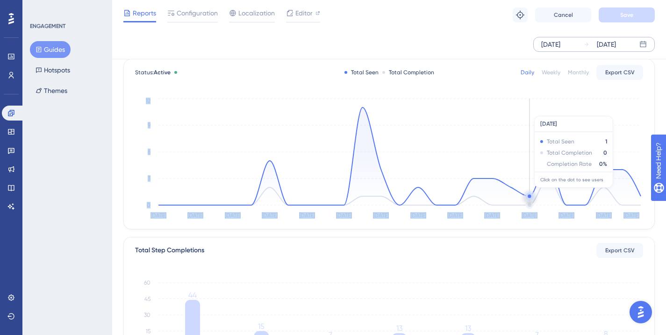
click at [527, 192] on icon "[DATE] [DATE] [DATE] [DATE] [DATE] Aug [DATE] Aug [DATE] Aug [DATE] Aug [DATE] …" at bounding box center [389, 158] width 508 height 125
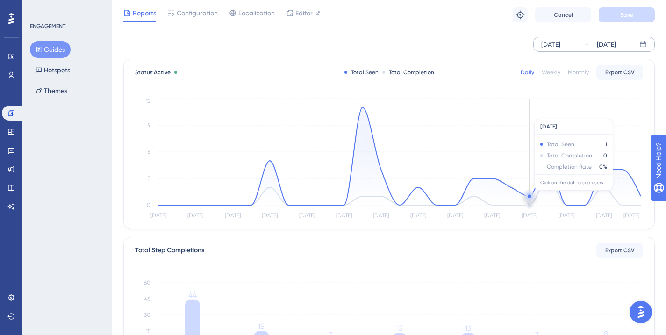
click at [527, 195] on circle at bounding box center [528, 195] width 3 height 3
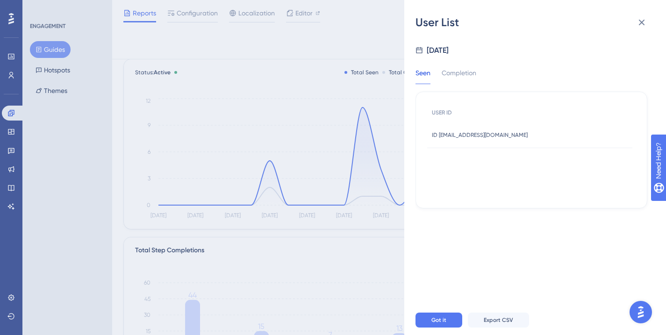
drag, startPoint x: 542, startPoint y: 134, endPoint x: 444, endPoint y: 134, distance: 97.6
click at [444, 134] on span "ID [EMAIL_ADDRESS][DOMAIN_NAME]" at bounding box center [480, 134] width 96 height 7
click at [455, 73] on div "Completion" at bounding box center [458, 75] width 35 height 17
drag, startPoint x: 439, startPoint y: 134, endPoint x: 550, endPoint y: 134, distance: 110.7
click at [550, 134] on div "ID [EMAIL_ADDRESS][DOMAIN_NAME] ID [EMAIL_ADDRESS][DOMAIN_NAME]" at bounding box center [529, 135] width 205 height 26
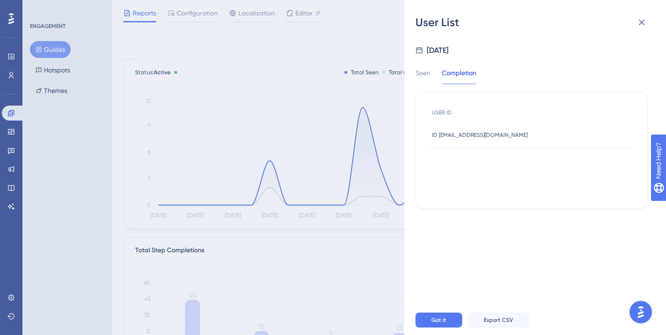
copy span "[EMAIL_ADDRESS][DOMAIN_NAME]"
click at [362, 39] on div "User List [DATE] Seen Completion USER ID ID [EMAIL_ADDRESS][DOMAIN_NAME] ID [EM…" at bounding box center [333, 167] width 666 height 335
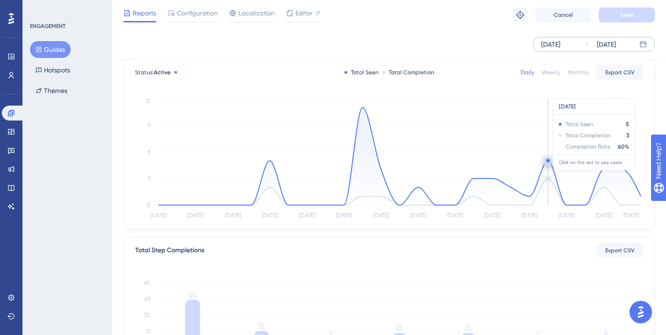
click at [544, 159] on circle at bounding box center [547, 161] width 7 height 7
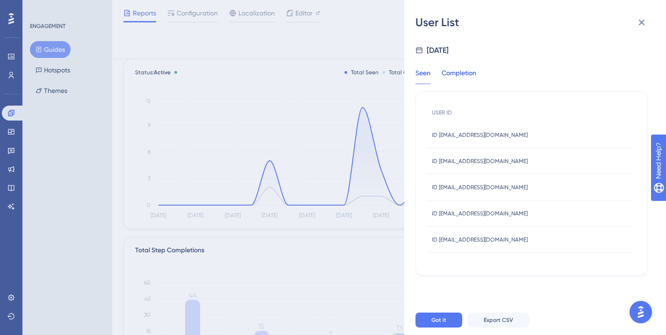
click at [468, 76] on div "Completion" at bounding box center [458, 75] width 35 height 17
drag, startPoint x: 493, startPoint y: 187, endPoint x: 438, endPoint y: 189, distance: 55.1
click at [438, 189] on div "ID [EMAIL_ADDRESS][DOMAIN_NAME] ID [EMAIL_ADDRESS][DOMAIN_NAME]" at bounding box center [529, 187] width 205 height 26
copy span "[EMAIL_ADDRESS][DOMAIN_NAME]"
click at [577, 5] on div "User List [DATE] Seen Completion USER ID ID [EMAIL_ADDRESS][DOMAIN_NAME] ID [EM…" at bounding box center [535, 167] width 262 height 335
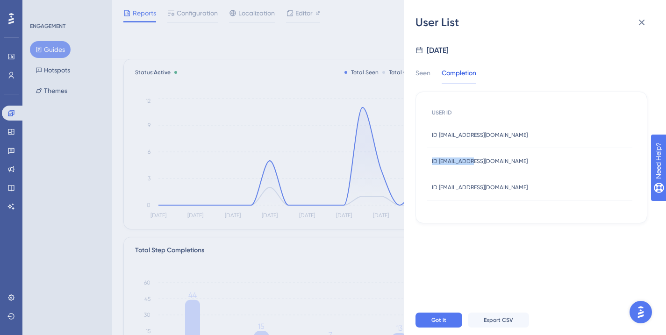
drag, startPoint x: 504, startPoint y: 157, endPoint x: 470, endPoint y: 160, distance: 33.3
click at [468, 161] on div "ID [EMAIL_ADDRESS][DOMAIN_NAME] ID [EMAIL_ADDRESS][DOMAIN_NAME]" at bounding box center [529, 161] width 205 height 26
click at [477, 160] on span "ID [EMAIL_ADDRESS][DOMAIN_NAME]" at bounding box center [480, 160] width 96 height 7
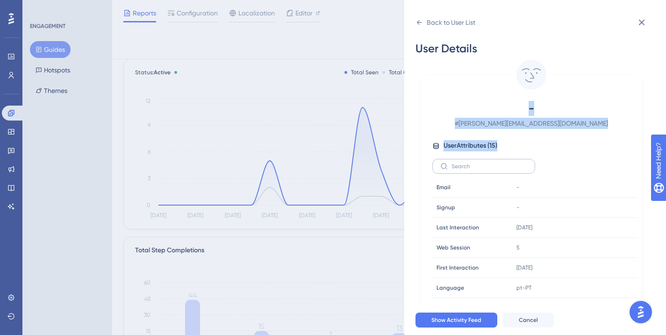
drag, startPoint x: 488, startPoint y: 161, endPoint x: 442, endPoint y: 164, distance: 45.4
click at [466, 92] on div "- # [EMAIL_ADDRESS][DOMAIN_NAME] User Attributes ( 15 ) Email Email - Signup Si…" at bounding box center [531, 199] width 221 height 248
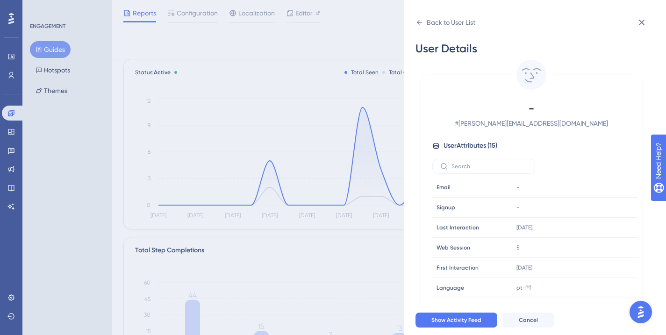
drag, startPoint x: 566, startPoint y: 121, endPoint x: 500, endPoint y: 125, distance: 66.0
click at [500, 125] on span "# [PERSON_NAME][EMAIL_ADDRESS][DOMAIN_NAME]" at bounding box center [531, 123] width 164 height 11
click at [459, 30] on div "User Details - # [EMAIL_ADDRESS][DOMAIN_NAME] User Attributes ( 15 ) Email Emai…" at bounding box center [538, 167] width 247 height 275
click at [454, 16] on div "Back to User List" at bounding box center [445, 22] width 60 height 15
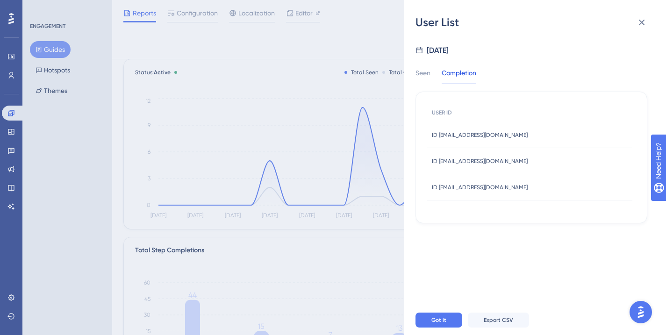
click at [573, 3] on div "User List [DATE] Seen Completion USER ID ID [EMAIL_ADDRESS][DOMAIN_NAME] ID [EM…" at bounding box center [535, 167] width 262 height 335
drag, startPoint x: 525, startPoint y: 130, endPoint x: 470, endPoint y: 140, distance: 55.5
click at [470, 140] on div "ID [EMAIL_ADDRESS][DOMAIN_NAME] ID [EMAIL_ADDRESS][DOMAIN_NAME]" at bounding box center [529, 135] width 205 height 26
click at [469, 135] on span "ID [EMAIL_ADDRESS][DOMAIN_NAME]" at bounding box center [480, 134] width 96 height 7
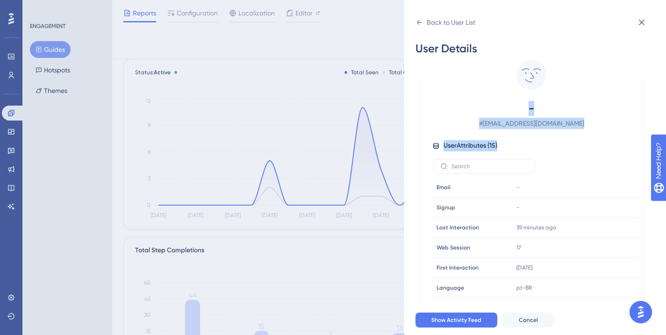
drag, startPoint x: 456, startPoint y: 135, endPoint x: 539, endPoint y: 139, distance: 82.8
click at [554, 130] on div "- # [EMAIL_ADDRESS][DOMAIN_NAME] User Attributes ( 15 ) Email Email - Signup Si…" at bounding box center [531, 208] width 213 height 214
drag, startPoint x: 578, startPoint y: 121, endPoint x: 491, endPoint y: 126, distance: 87.0
click at [491, 126] on span "# [EMAIL_ADDRESS][DOMAIN_NAME]" at bounding box center [531, 123] width 164 height 11
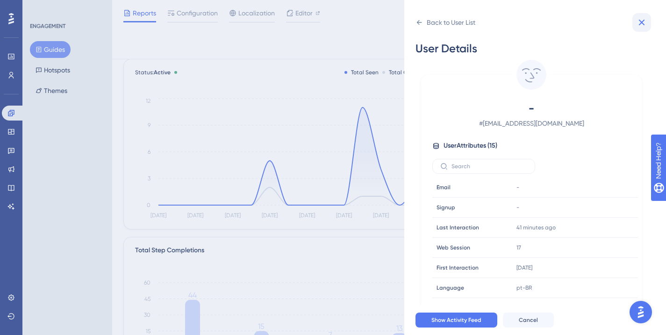
click at [647, 19] on button at bounding box center [641, 22] width 19 height 19
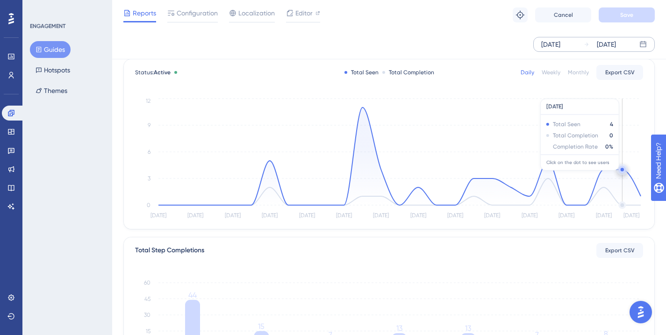
click at [620, 170] on circle at bounding box center [621, 169] width 3 height 3
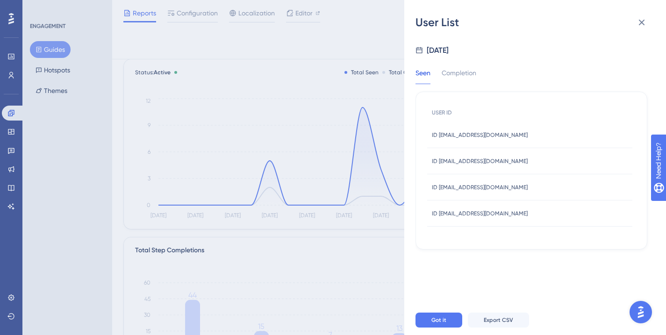
scroll to position [51, 2]
click at [442, 64] on div "Seen Completion USER ID ID [EMAIL_ADDRESS][DOMAIN_NAME] ID [EMAIL_ADDRESS][DOMA…" at bounding box center [531, 152] width 232 height 193
click at [455, 74] on div "Completion" at bounding box center [458, 75] width 35 height 17
drag, startPoint x: 528, startPoint y: 212, endPoint x: 439, endPoint y: 215, distance: 89.3
click at [439, 215] on div "ID [EMAIL_ADDRESS][DOMAIN_NAME] ID [DOMAIN_NAME][EMAIL_ADDRESS][DOMAIN_NAME]" at bounding box center [529, 213] width 205 height 26
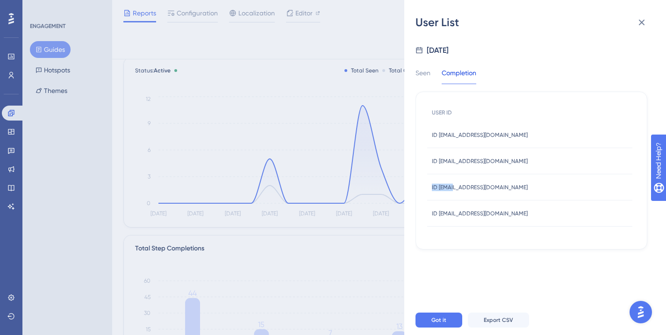
drag, startPoint x: 510, startPoint y: 180, endPoint x: 463, endPoint y: 185, distance: 47.5
click at [453, 187] on div "ID [EMAIL_ADDRESS][DOMAIN_NAME] ID [EMAIL_ADDRESS][DOMAIN_NAME]" at bounding box center [529, 187] width 205 height 26
click at [463, 185] on span "ID [EMAIL_ADDRESS][DOMAIN_NAME]" at bounding box center [480, 187] width 96 height 7
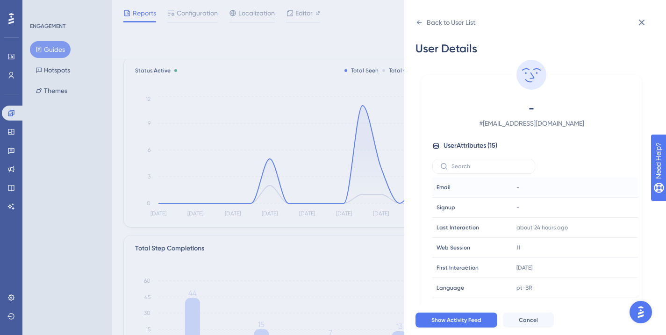
drag, startPoint x: 438, startPoint y: 188, endPoint x: 497, endPoint y: 188, distance: 58.9
click at [573, 155] on div "- # [EMAIL_ADDRESS][DOMAIN_NAME] User Attributes ( 15 ) Email Email - Signup Si…" at bounding box center [531, 208] width 213 height 214
drag, startPoint x: 591, startPoint y: 126, endPoint x: 495, endPoint y: 127, distance: 96.7
click at [495, 127] on span "# [EMAIL_ADDRESS][DOMAIN_NAME]" at bounding box center [531, 123] width 164 height 11
click at [589, 0] on div "Back to User List User Details - # [EMAIL_ADDRESS][DOMAIN_NAME] User Attributes…" at bounding box center [535, 167] width 262 height 335
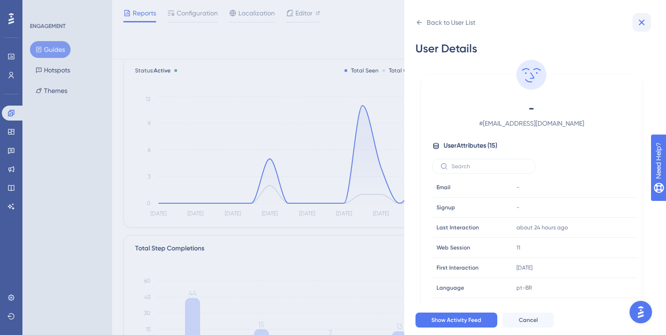
click at [639, 21] on icon at bounding box center [641, 22] width 11 height 11
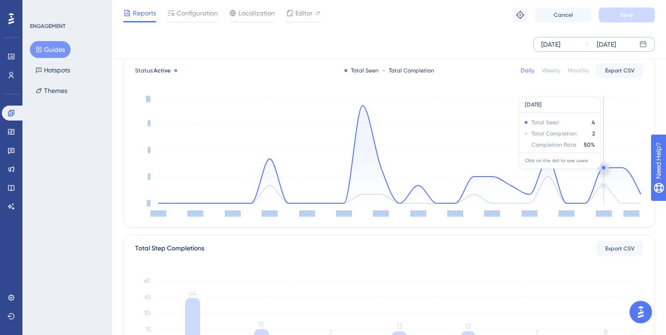
click at [597, 169] on icon "[DATE] [DATE] [DATE] [DATE] [DATE] Aug [DATE] Aug [DATE] Aug [DATE] Aug [DATE] …" at bounding box center [389, 156] width 508 height 125
click at [600, 169] on circle at bounding box center [603, 167] width 7 height 7
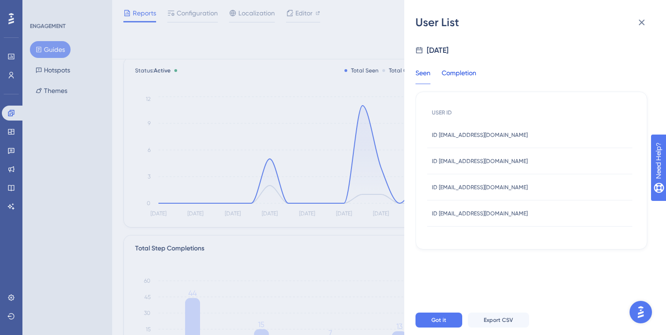
click at [476, 81] on div "Completion" at bounding box center [458, 75] width 35 height 17
drag, startPoint x: 497, startPoint y: 138, endPoint x: 439, endPoint y: 135, distance: 58.4
click at [439, 135] on div "ID [EMAIL_ADDRESS][DOMAIN_NAME] ID [EMAIL_ADDRESS][DOMAIN_NAME]" at bounding box center [529, 135] width 205 height 26
drag, startPoint x: 507, startPoint y: 160, endPoint x: 438, endPoint y: 161, distance: 69.1
click at [438, 161] on div "ID [EMAIL_ADDRESS][DOMAIN_NAME] ID [EMAIL_ADDRESS][DOMAIN_NAME]" at bounding box center [529, 161] width 205 height 26
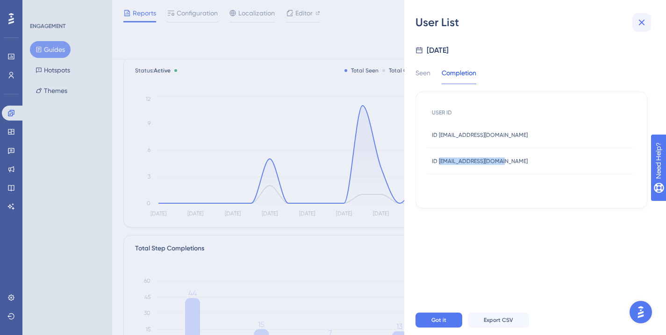
click at [637, 24] on icon at bounding box center [641, 22] width 11 height 11
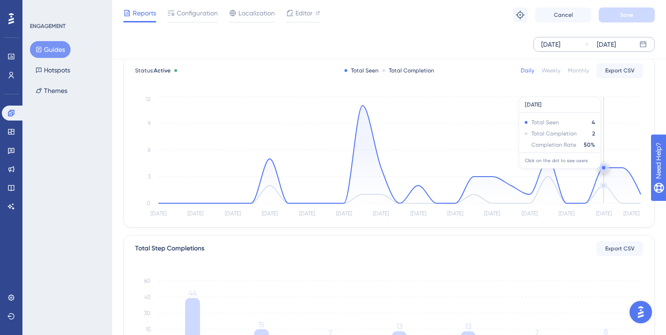
click at [600, 170] on circle at bounding box center [603, 167] width 7 height 7
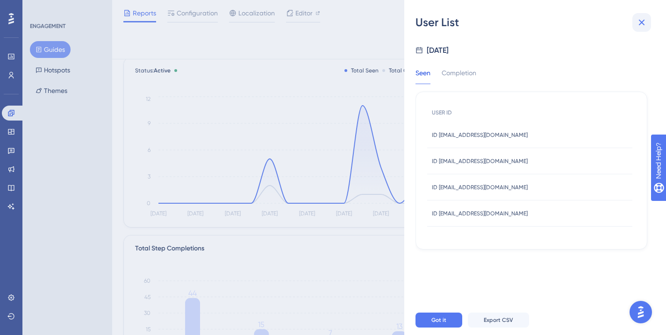
click at [635, 19] on button at bounding box center [641, 22] width 19 height 19
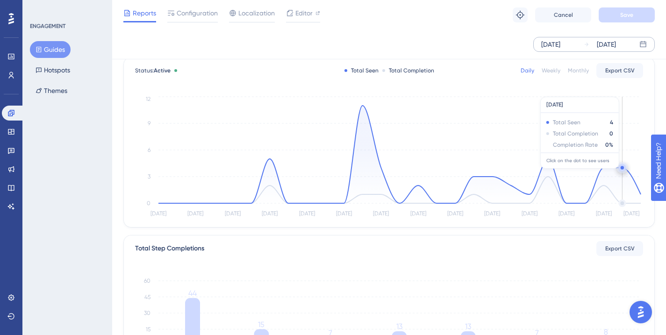
click at [622, 173] on circle at bounding box center [622, 168] width 10 height 10
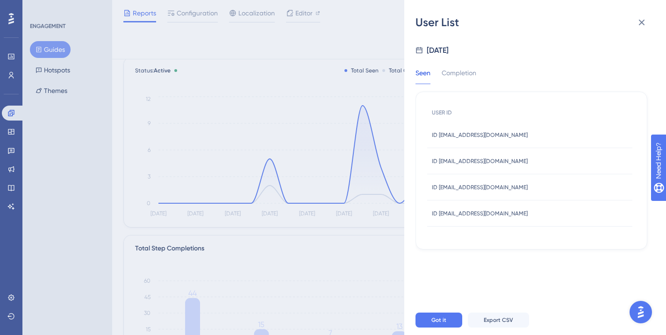
drag, startPoint x: 541, startPoint y: 164, endPoint x: 516, endPoint y: 165, distance: 25.7
click at [516, 165] on div "ID [EMAIL_ADDRESS][DOMAIN_NAME] ID [EMAIL_ADDRESS][DOMAIN_NAME]" at bounding box center [529, 161] width 205 height 26
click at [457, 76] on div "Completion" at bounding box center [458, 75] width 35 height 17
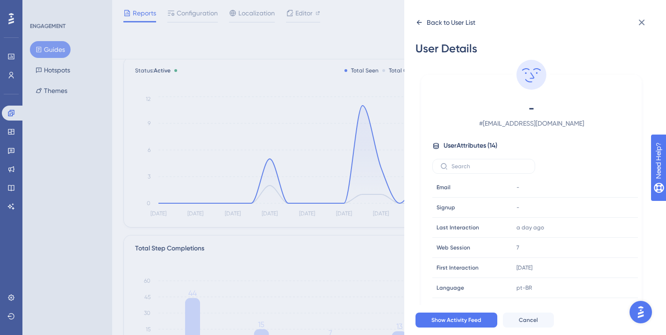
click at [434, 26] on div "Back to User List" at bounding box center [451, 22] width 49 height 11
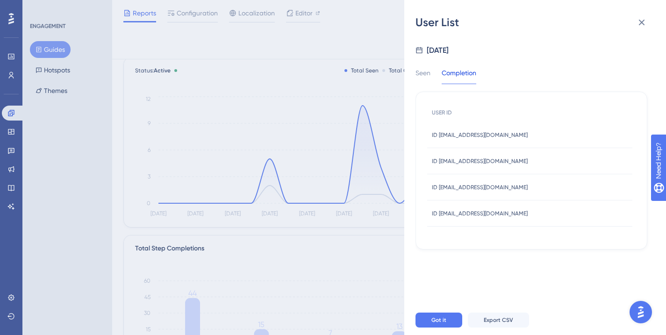
drag, startPoint x: 527, startPoint y: 160, endPoint x: 438, endPoint y: 164, distance: 89.3
click at [438, 164] on div "ID [EMAIL_ADDRESS][DOMAIN_NAME] ID [EMAIL_ADDRESS][DOMAIN_NAME]" at bounding box center [529, 161] width 205 height 26
click at [642, 26] on icon at bounding box center [641, 22] width 11 height 11
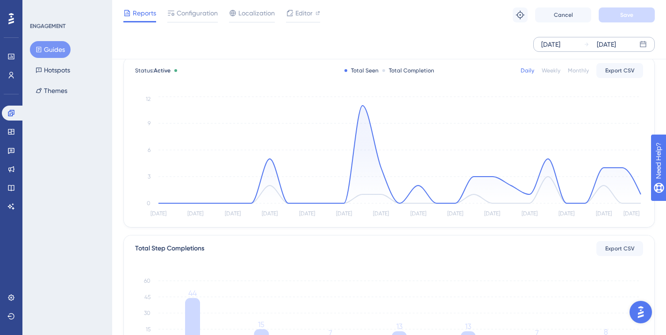
click at [484, 29] on div "Reports Configuration Localization Editor Troubleshoot Cancel Save" at bounding box center [389, 15] width 554 height 30
click at [16, 116] on link at bounding box center [13, 113] width 22 height 15
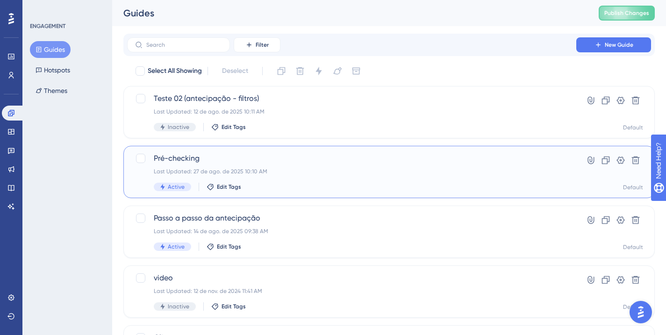
click at [435, 183] on div "Active Edit Tags" at bounding box center [352, 187] width 396 height 8
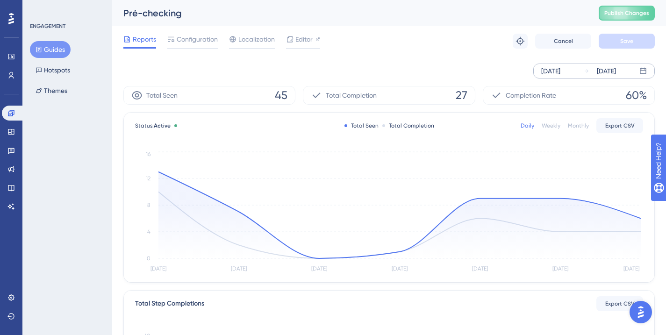
click at [578, 75] on div "[DATE] [DATE]" at bounding box center [593, 71] width 121 height 15
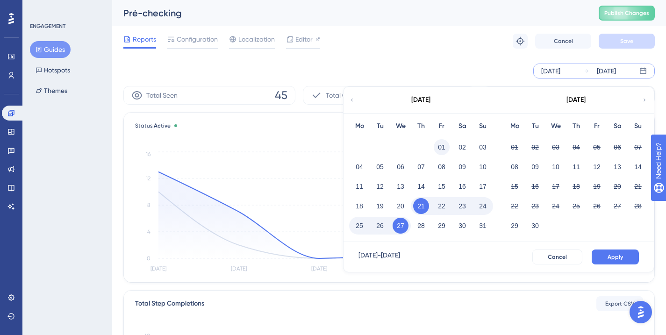
click at [441, 144] on button "01" at bounding box center [442, 147] width 16 height 16
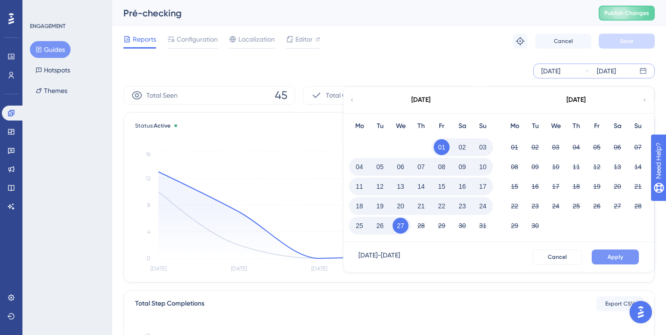
click at [617, 257] on span "Apply" at bounding box center [614, 256] width 15 height 7
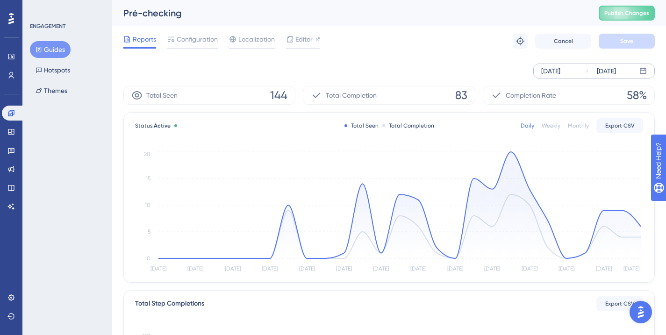
click at [452, 69] on div "[DATE] [DATE]" at bounding box center [388, 71] width 531 height 15
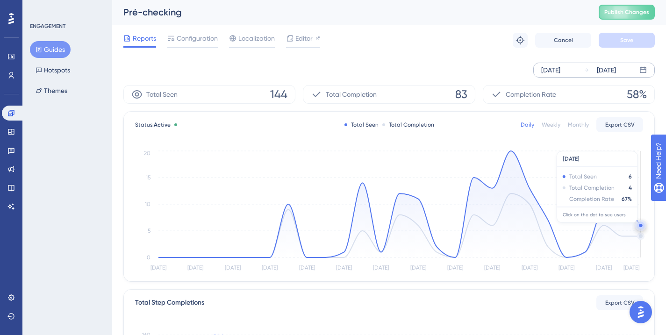
click at [637, 225] on circle at bounding box center [640, 225] width 7 height 7
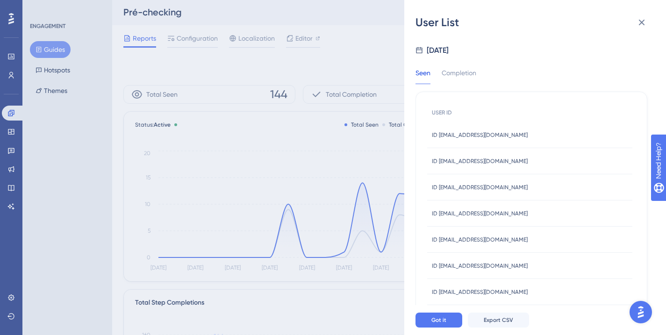
click at [321, 61] on div "User List [DATE] Seen Completion USER ID ID [EMAIL_ADDRESS][DOMAIN_NAME] ID [EM…" at bounding box center [333, 167] width 666 height 335
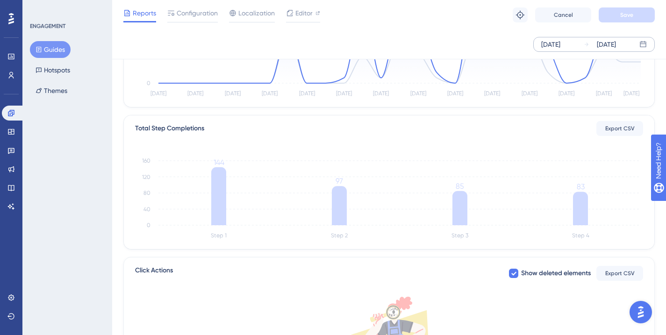
scroll to position [0, 6]
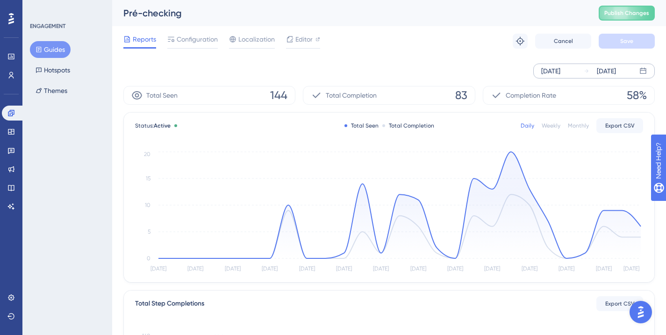
click at [283, 69] on div "[DATE] [DATE]" at bounding box center [388, 71] width 531 height 15
click at [52, 50] on button "Guides" at bounding box center [50, 49] width 41 height 17
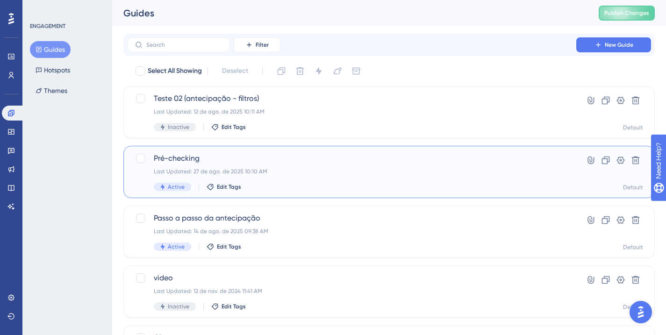
click at [351, 178] on div "Pré-checking Last Updated: 27 de ago. de 2025 10:10 AM Active Edit Tags" at bounding box center [352, 172] width 396 height 38
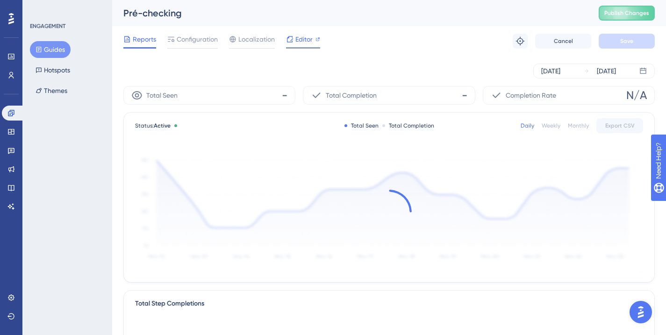
click at [293, 44] on div at bounding box center [289, 39] width 7 height 11
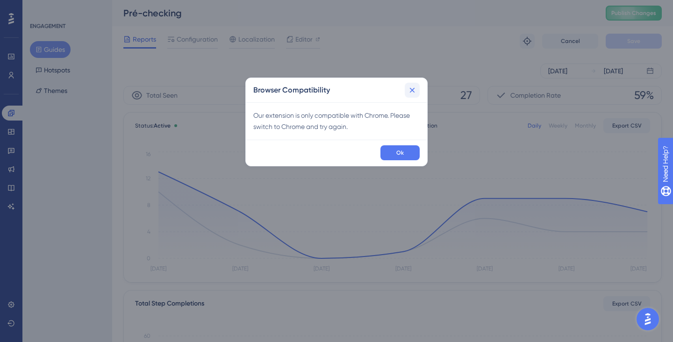
click at [412, 89] on icon at bounding box center [411, 89] width 9 height 9
